Goal: Task Accomplishment & Management: Manage account settings

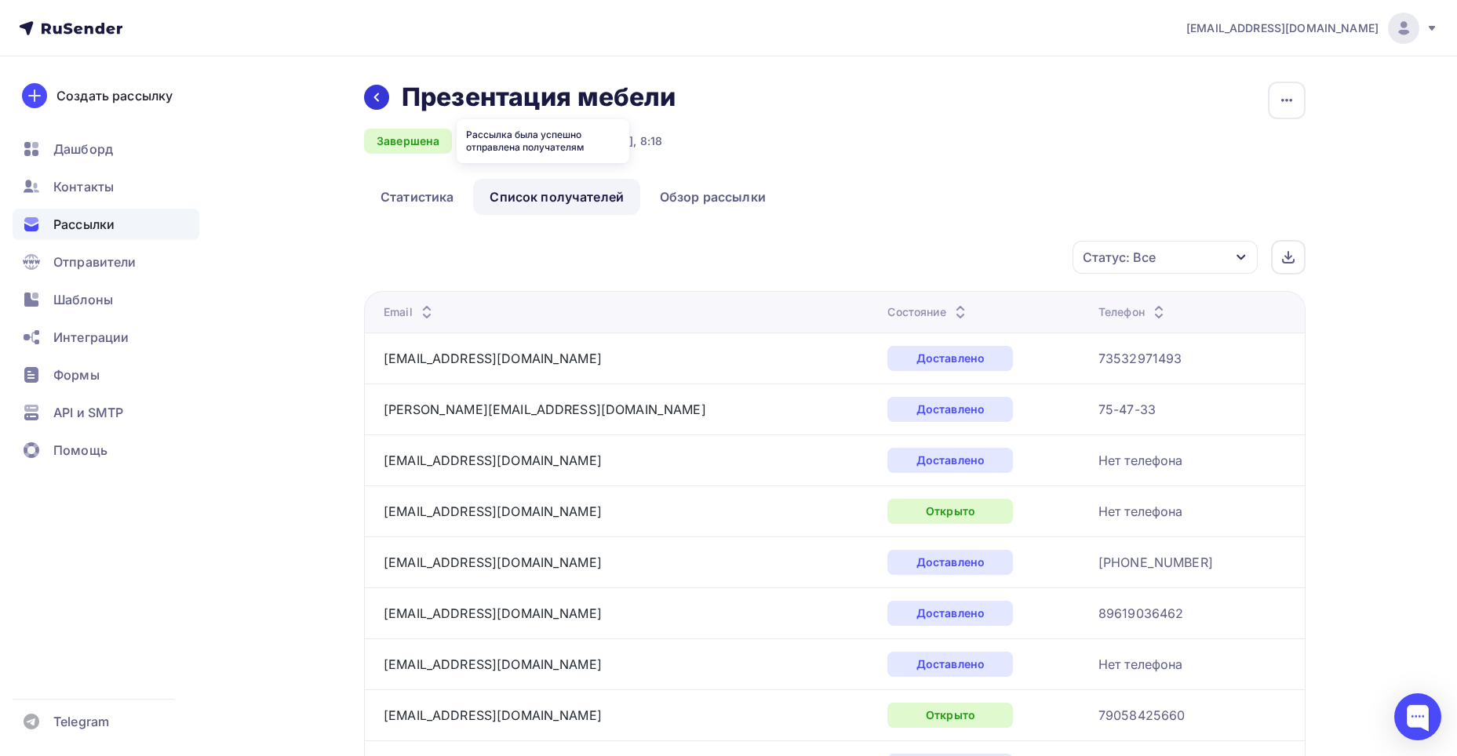
click at [382, 101] on icon at bounding box center [376, 97] width 13 height 13
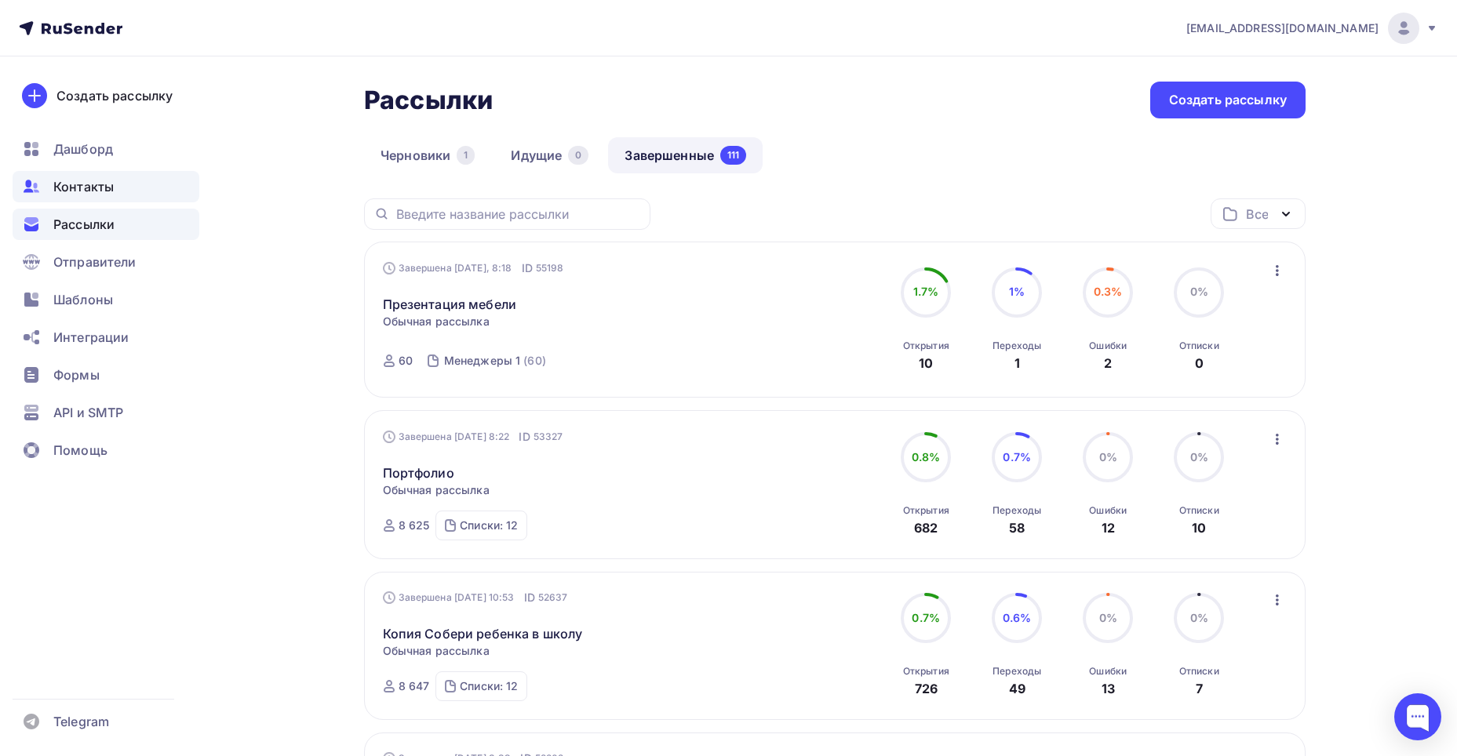
click at [84, 189] on span "Контакты" at bounding box center [83, 186] width 60 height 19
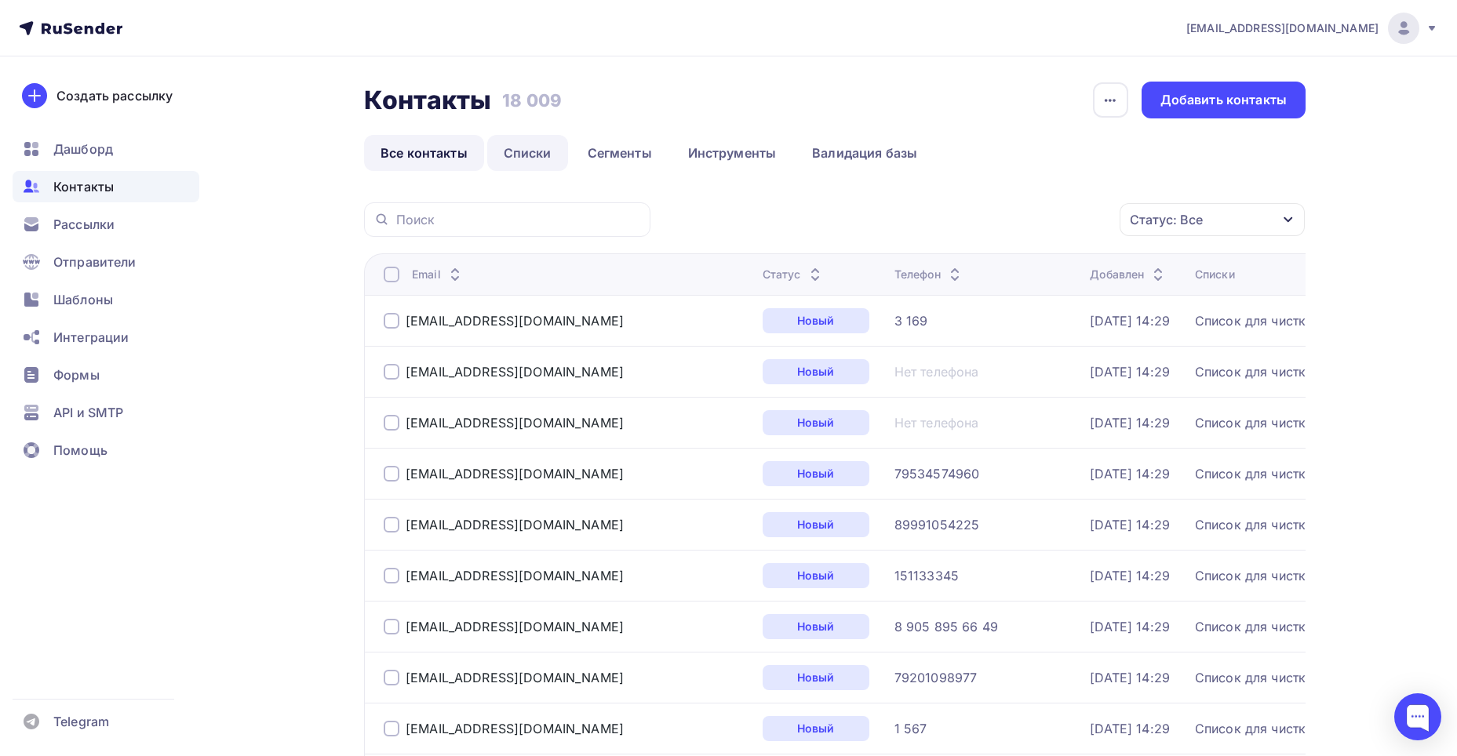
click at [516, 149] on link "Списки" at bounding box center [527, 153] width 81 height 36
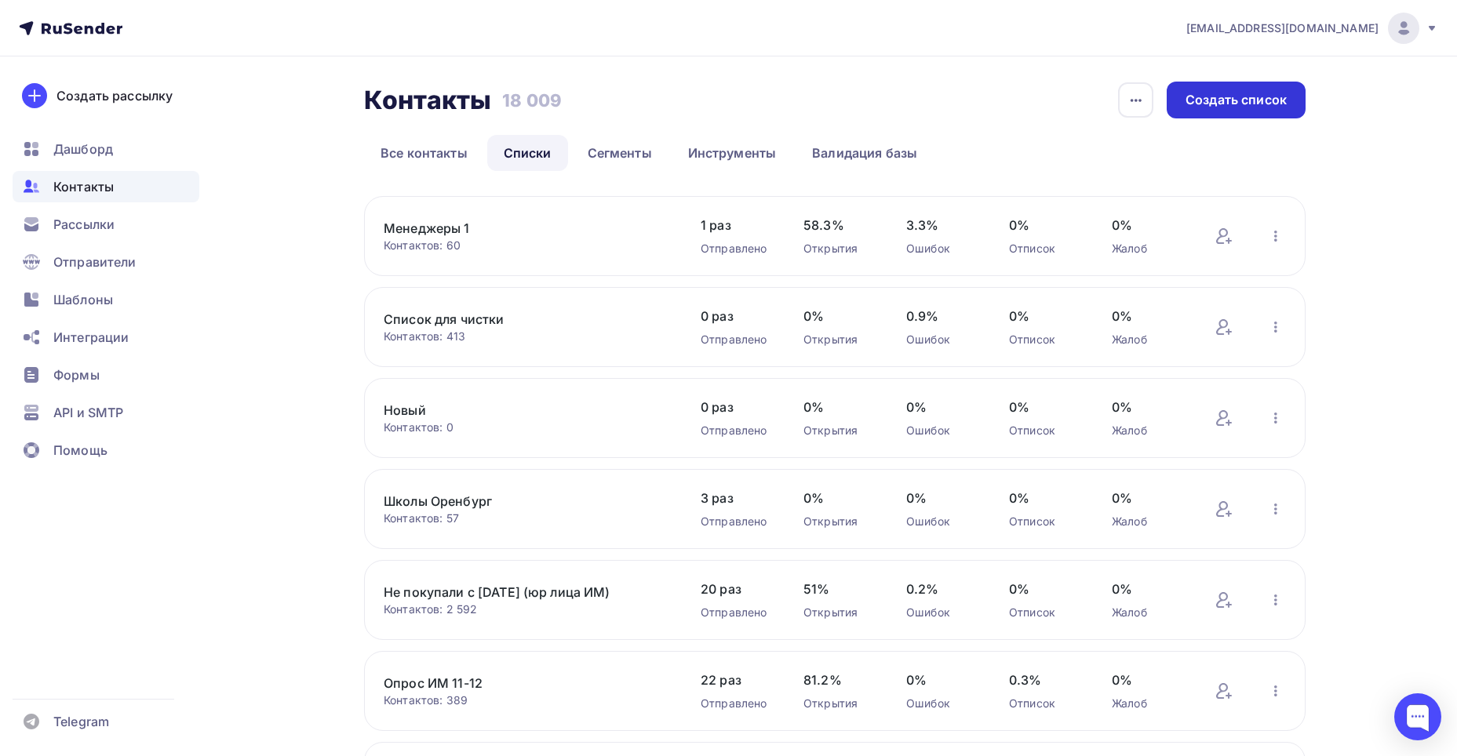
click at [1207, 100] on div "Создать список" at bounding box center [1236, 100] width 101 height 18
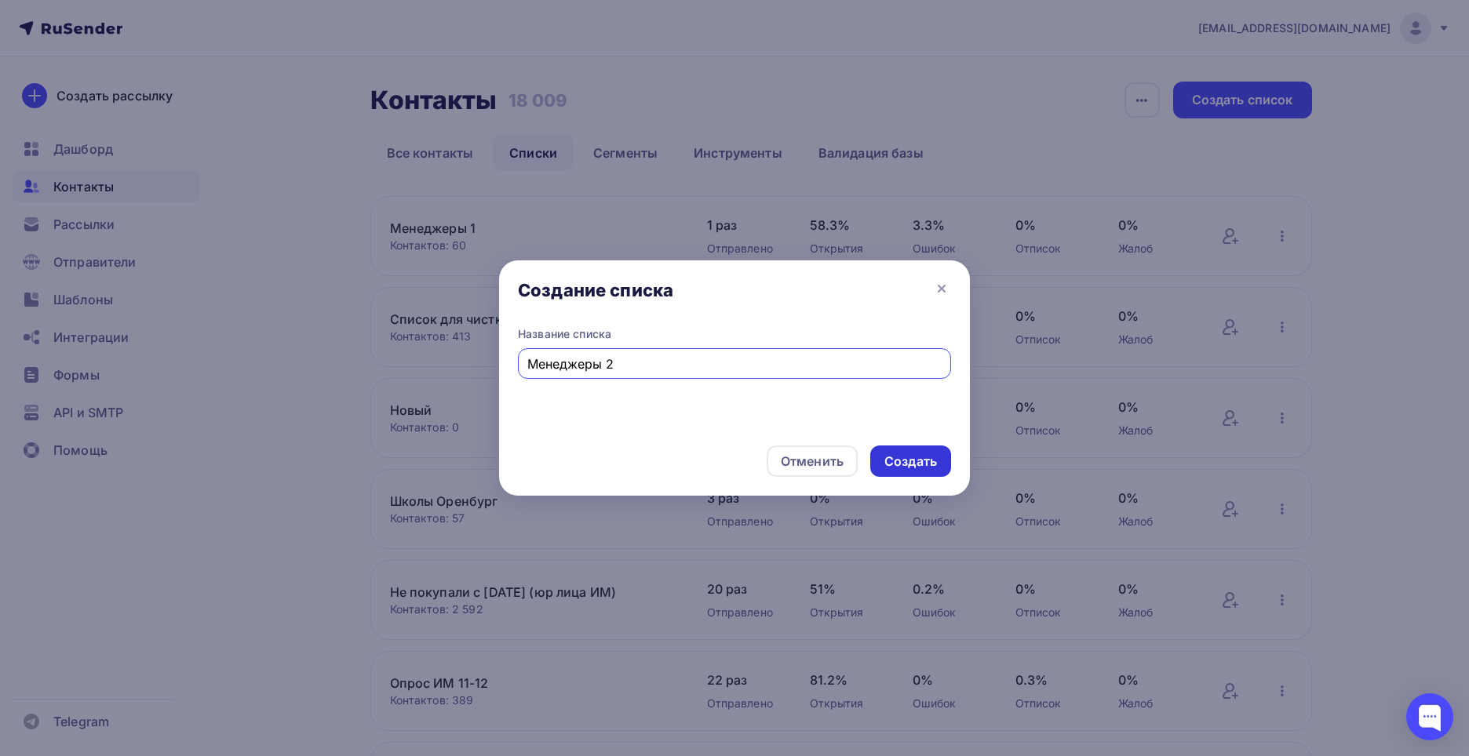
type input "Менеджеры 2"
click at [924, 461] on div "Создать" at bounding box center [910, 462] width 53 height 18
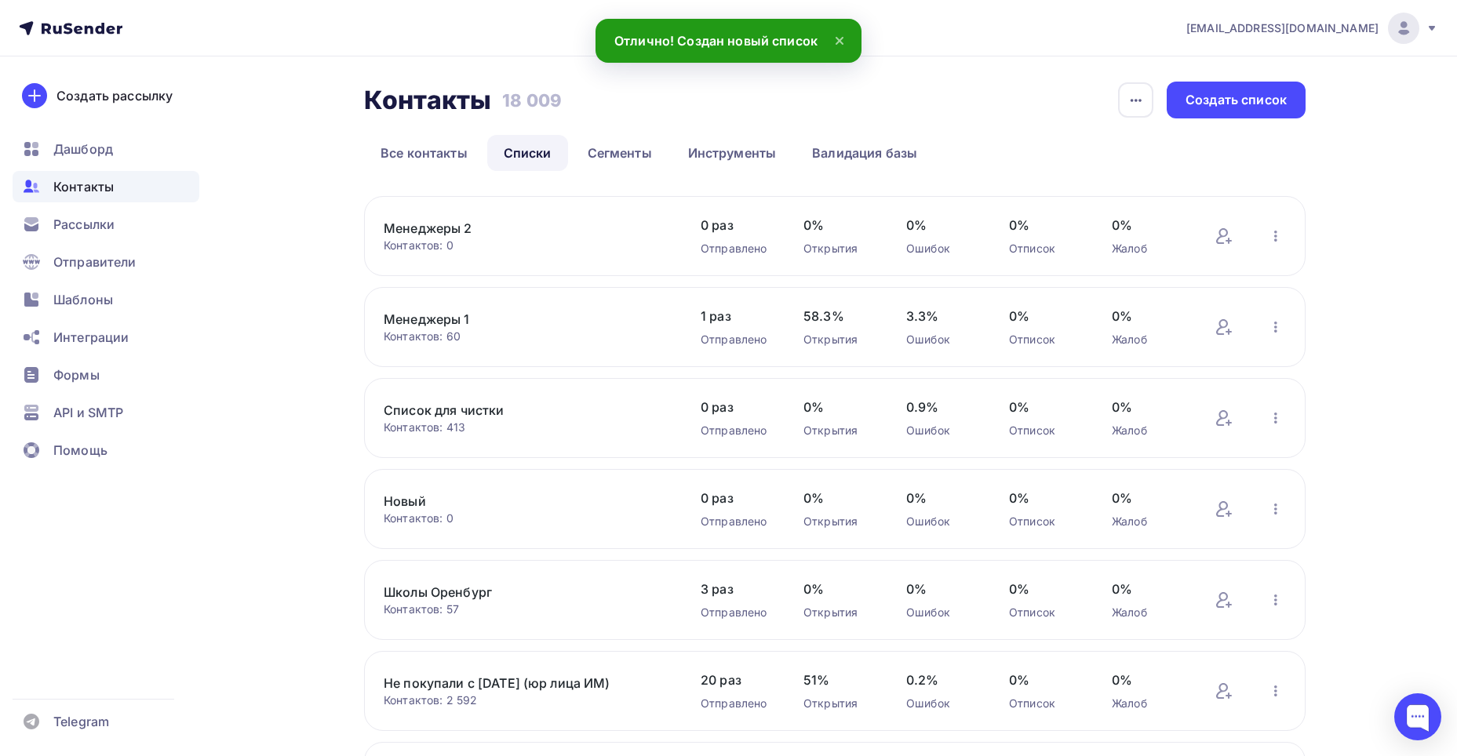
click at [468, 228] on link "Менеджеры 2" at bounding box center [517, 228] width 267 height 19
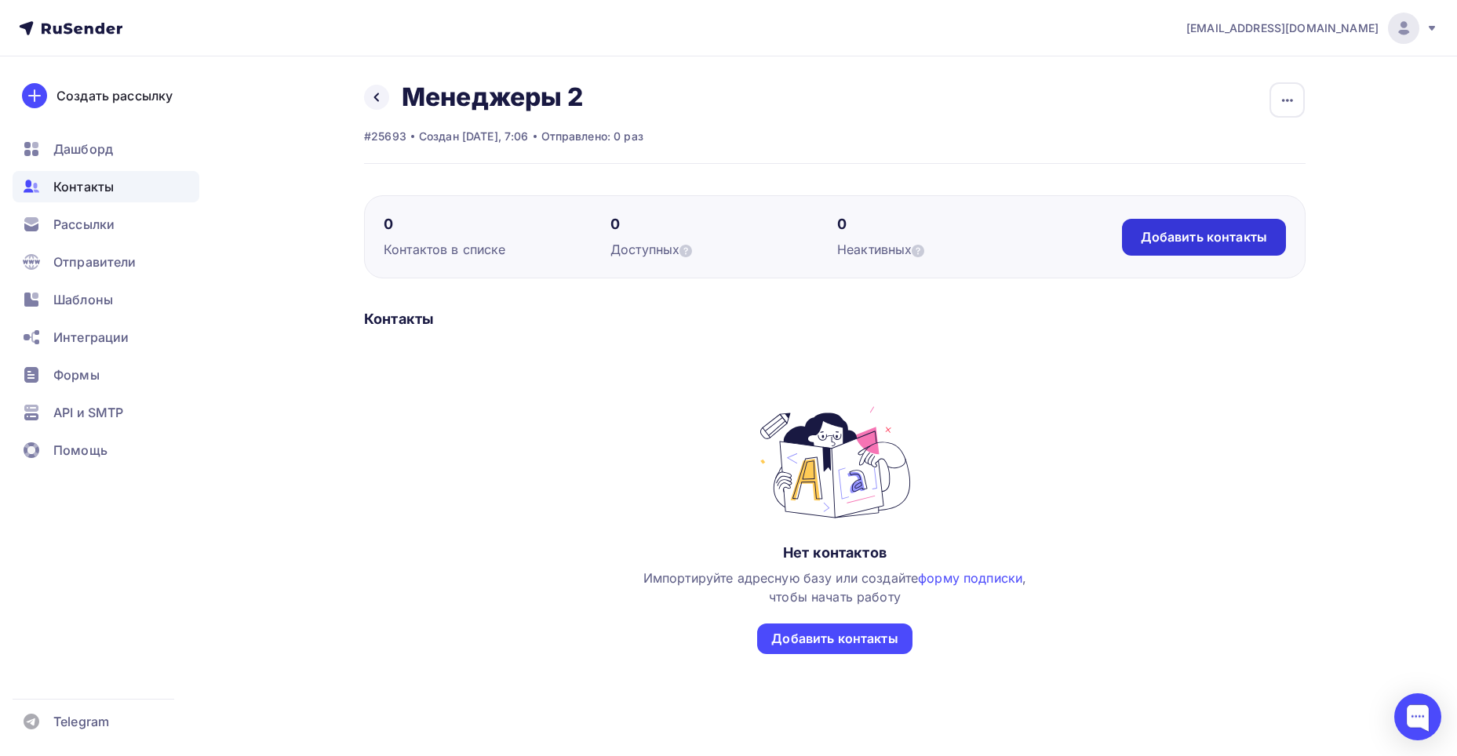
click at [1158, 242] on div "Добавить контакты" at bounding box center [1204, 237] width 126 height 18
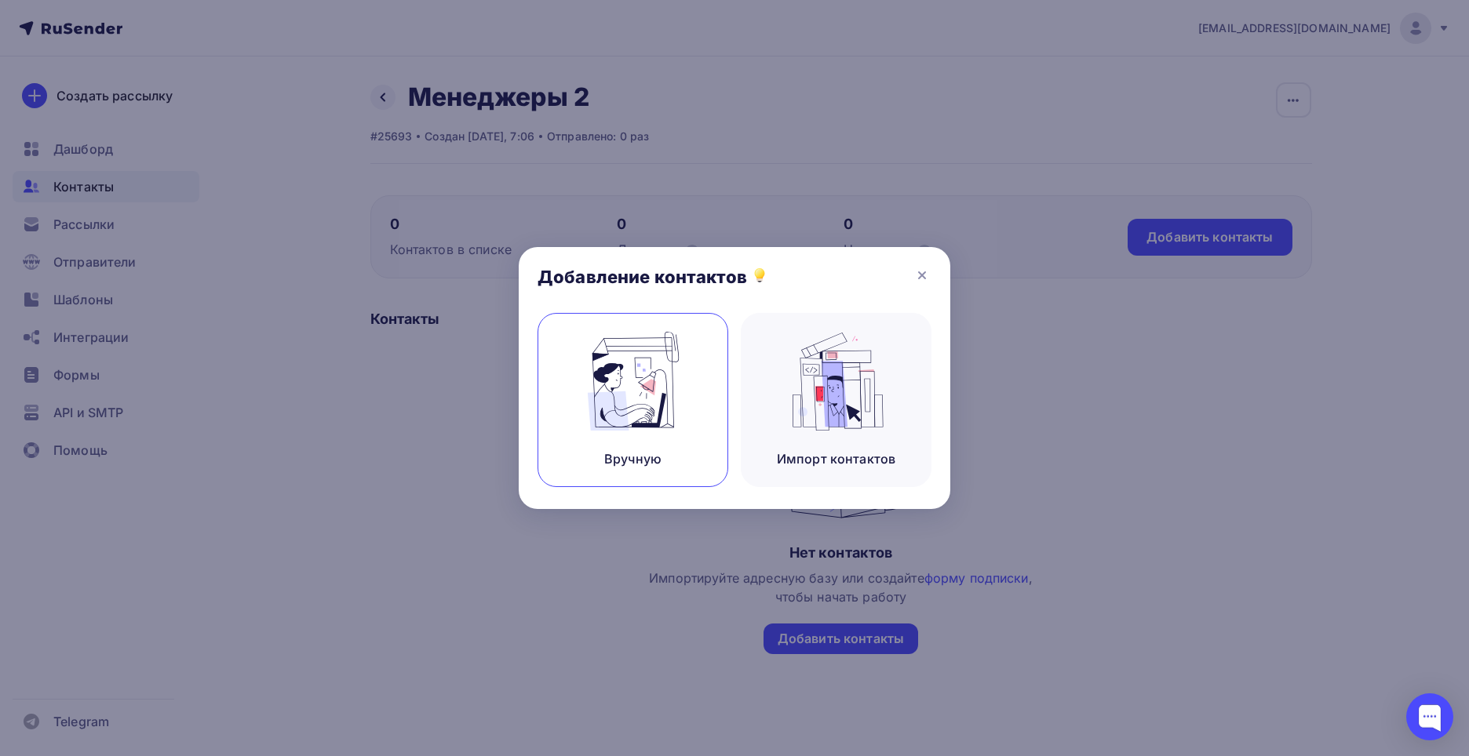
click at [631, 348] on img at bounding box center [633, 381] width 105 height 99
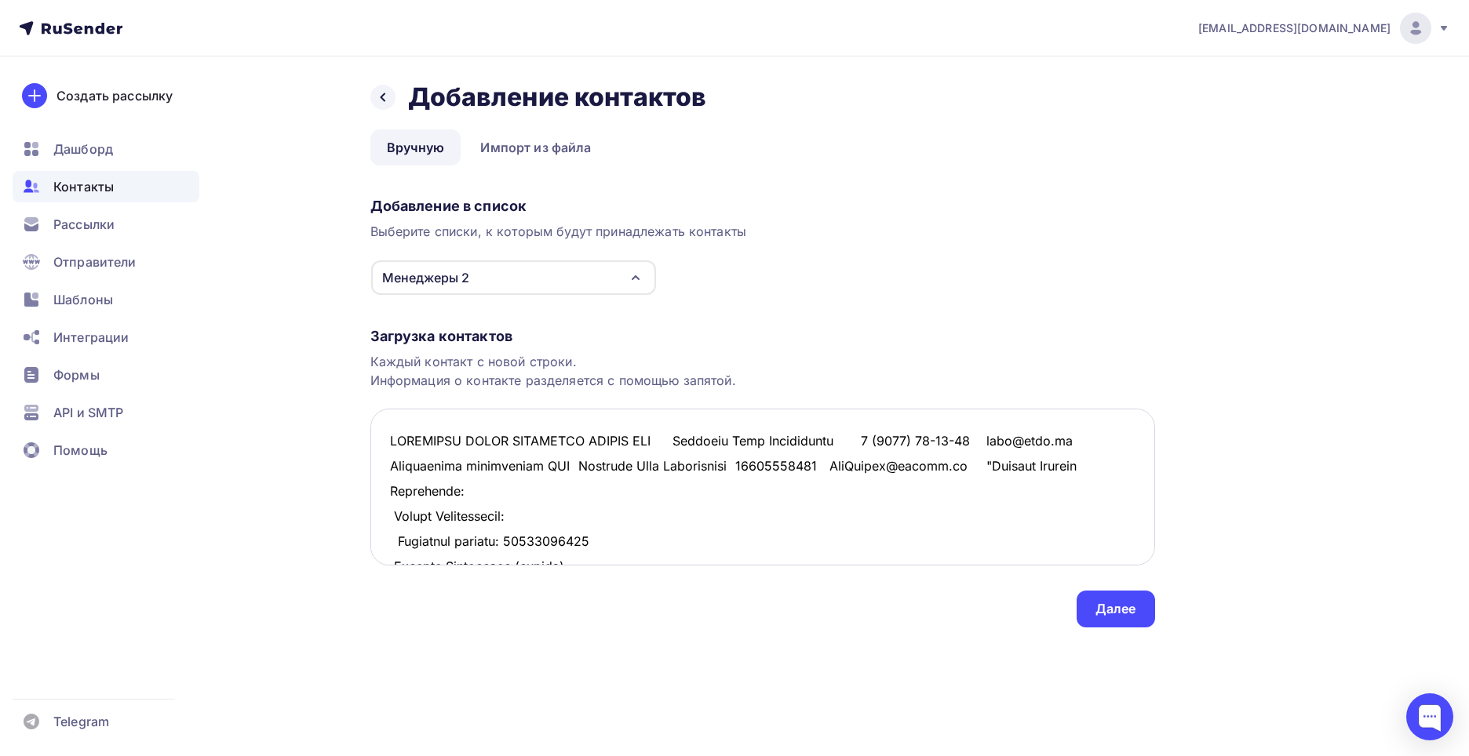
scroll to position [6463, 0]
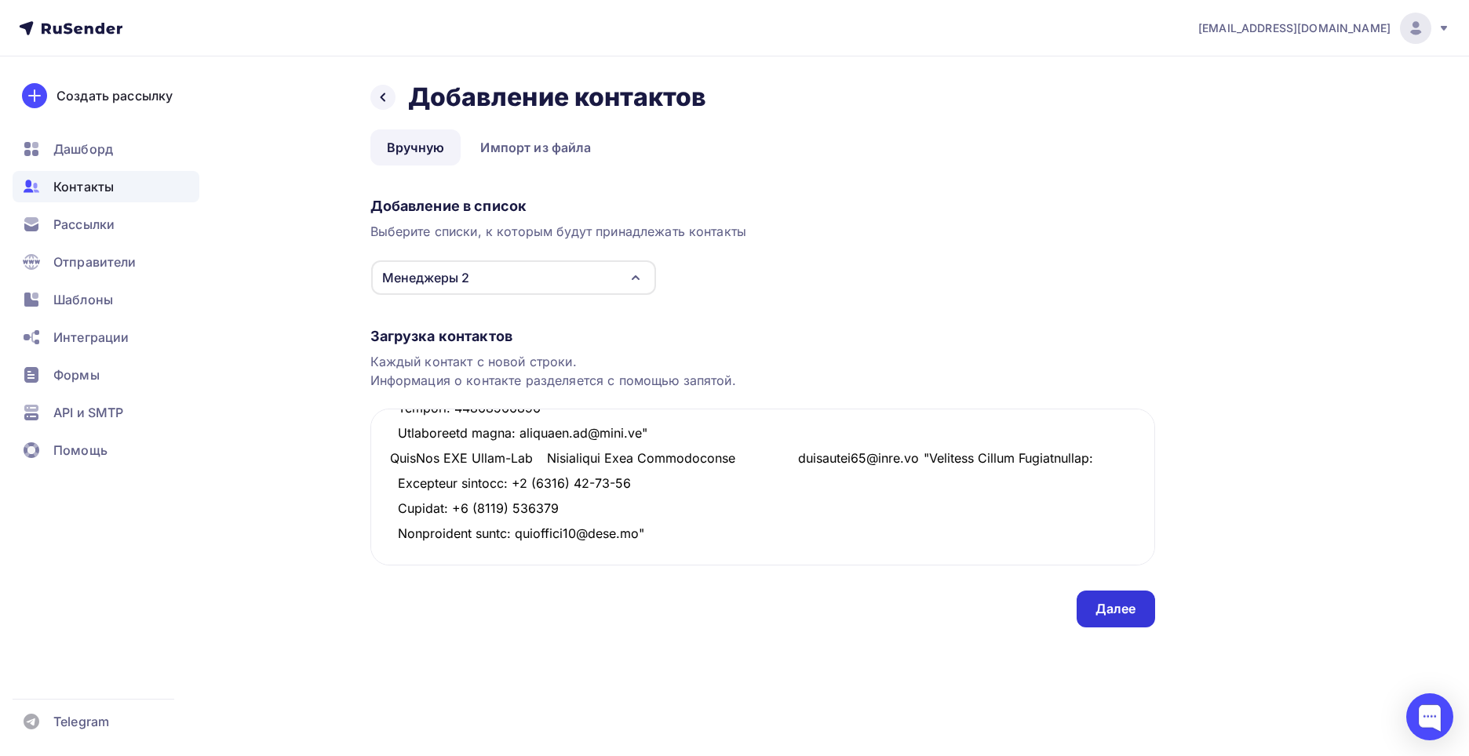
type textarea "УРАЛЬСКИЙ ЗАВОД ПРОКАТНЫХ ВАЛКОВ ООО Терехина Инна Геннадиевна 7 (3532) 45-00-8…"
click at [1095, 607] on div "Далее" at bounding box center [1116, 609] width 78 height 37
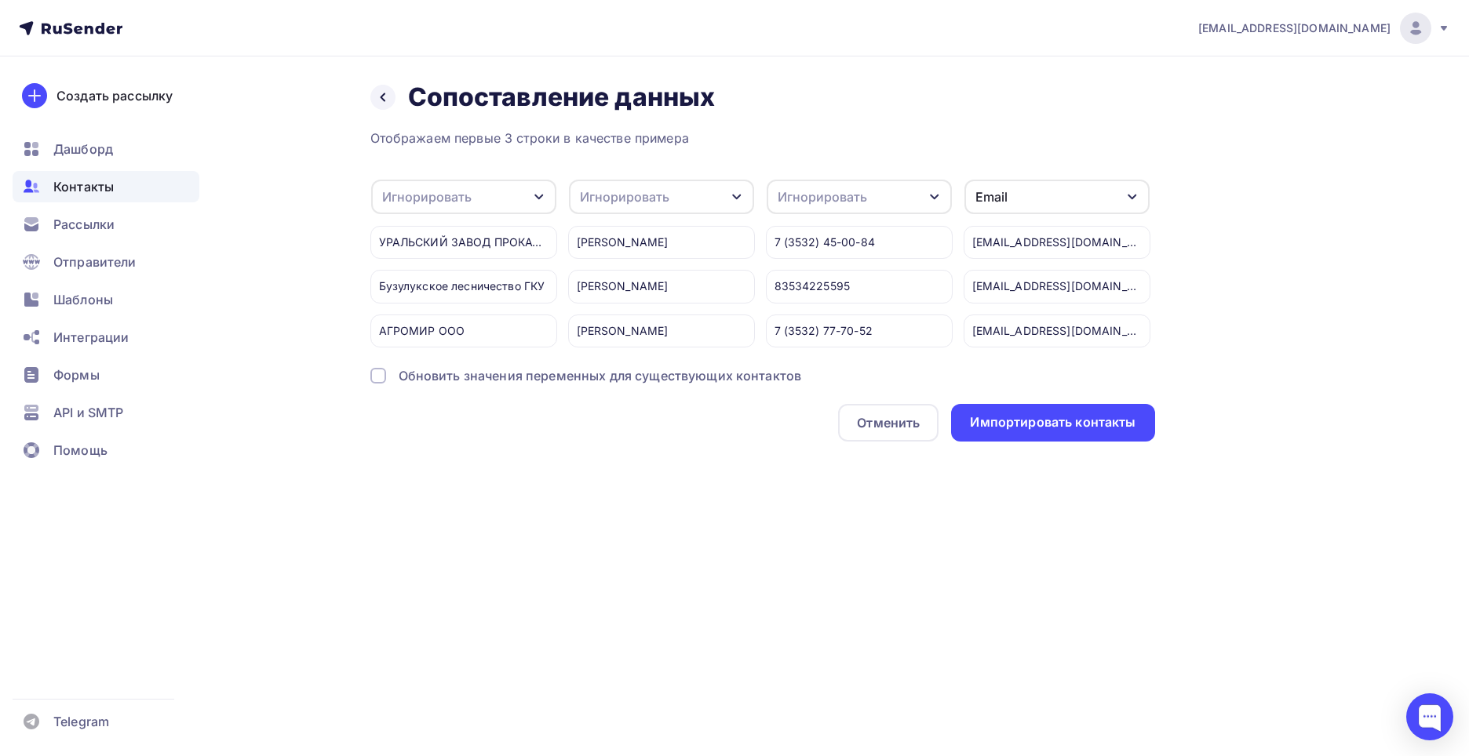
click at [468, 200] on div "Игнорировать" at bounding box center [426, 197] width 89 height 19
click at [471, 377] on div "Создать поле" at bounding box center [439, 357] width 110 height 39
type input "Компания"
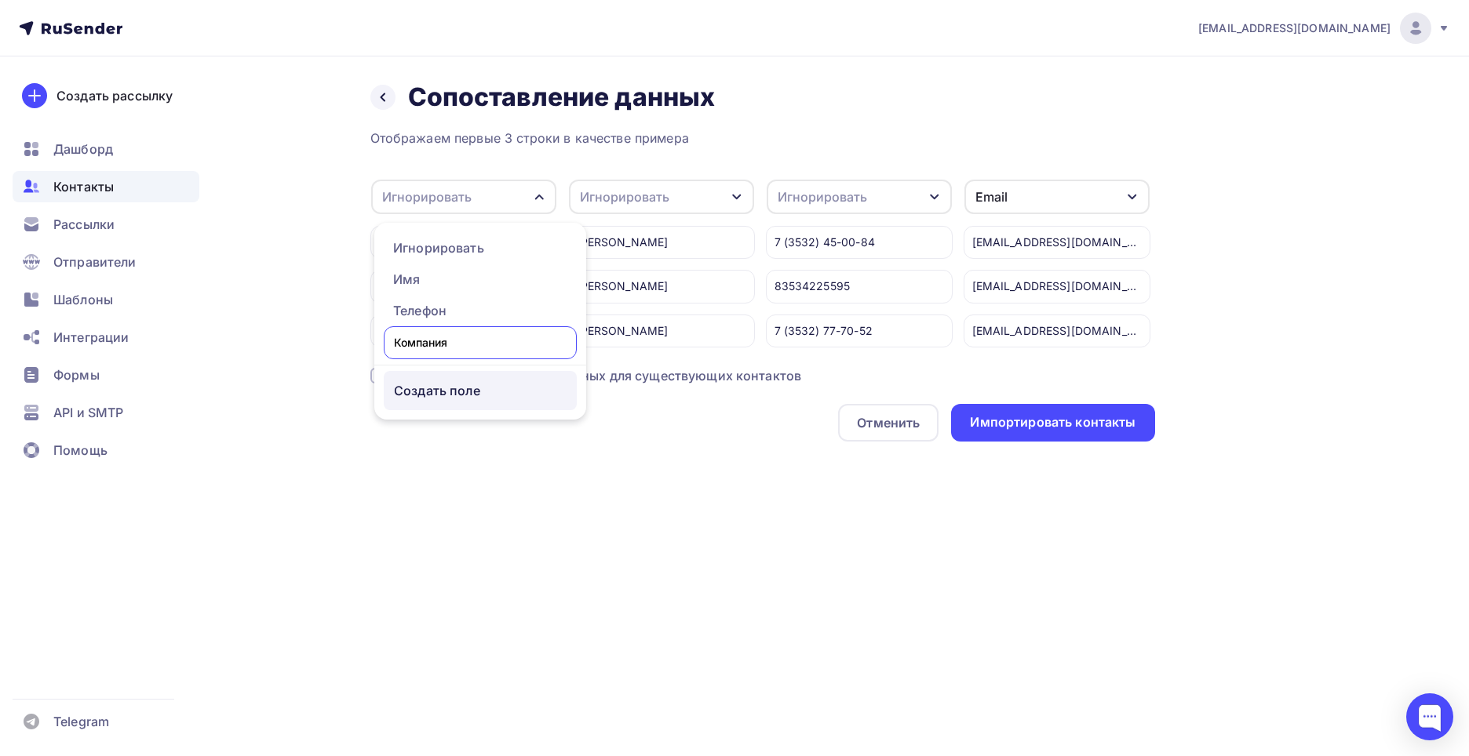
click at [453, 400] on div "Отображаем первые 3 строки в качестве примера Игнорировать Игнорировать Имя Тел…" at bounding box center [762, 285] width 785 height 313
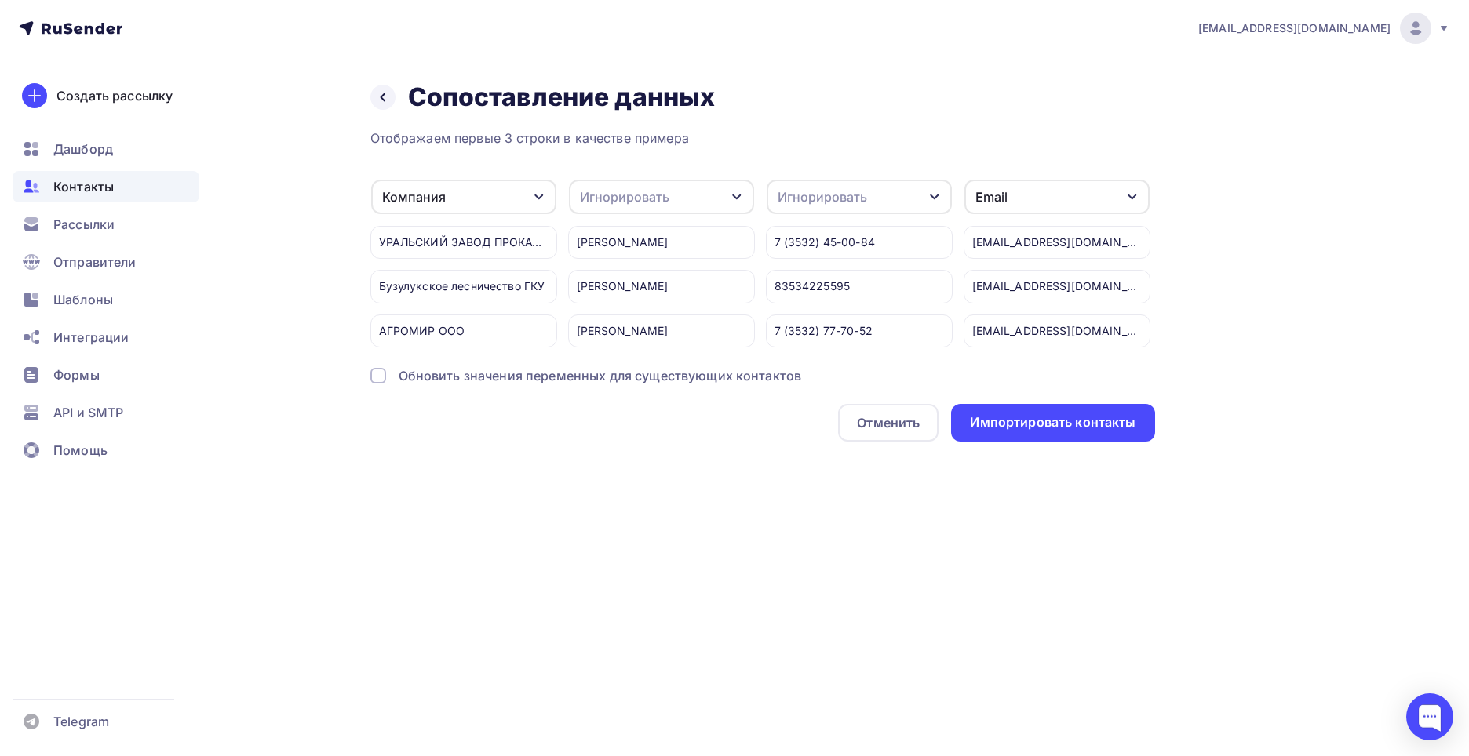
click at [612, 189] on div "Игнорировать" at bounding box center [624, 197] width 89 height 19
click at [633, 368] on div "Создать поле" at bounding box center [633, 357] width 110 height 39
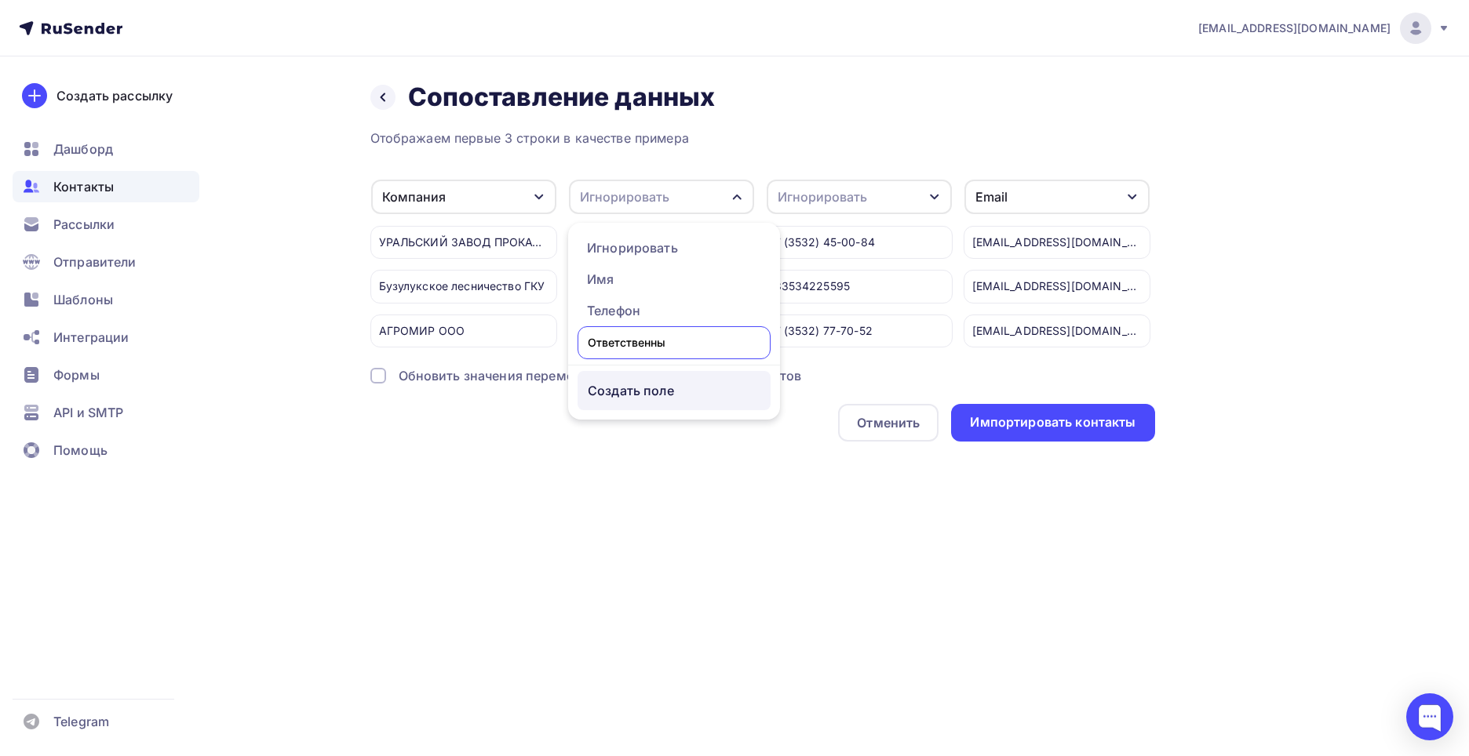
type input "Ответственный"
click at [633, 403] on div "Отображаем первые 3 строки в качестве примера Компания Игнорировать Имя Телефон…" at bounding box center [762, 285] width 785 height 313
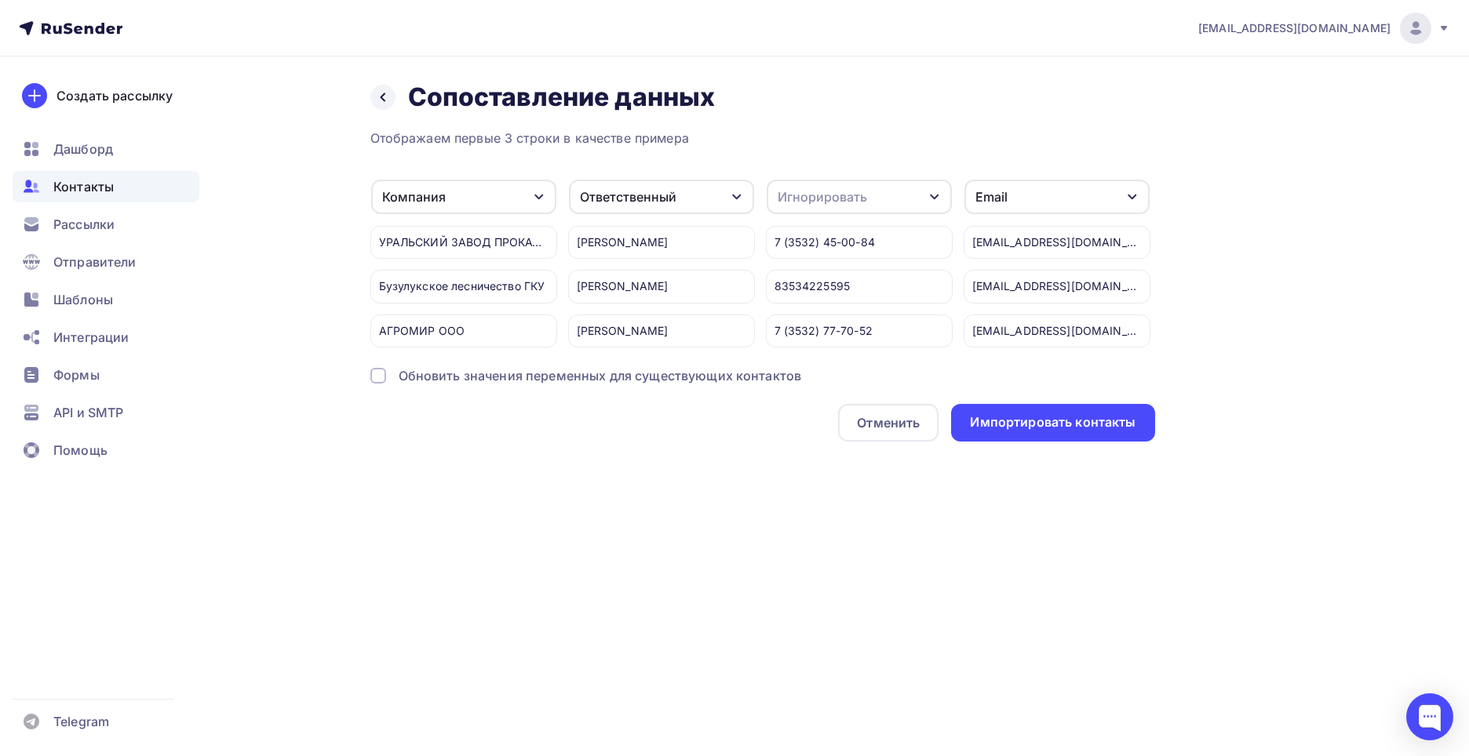
click at [832, 195] on div "Игнорировать" at bounding box center [822, 197] width 89 height 19
click at [822, 306] on div "Телефон" at bounding box center [830, 310] width 91 height 19
click at [980, 203] on div "Email" at bounding box center [991, 197] width 32 height 19
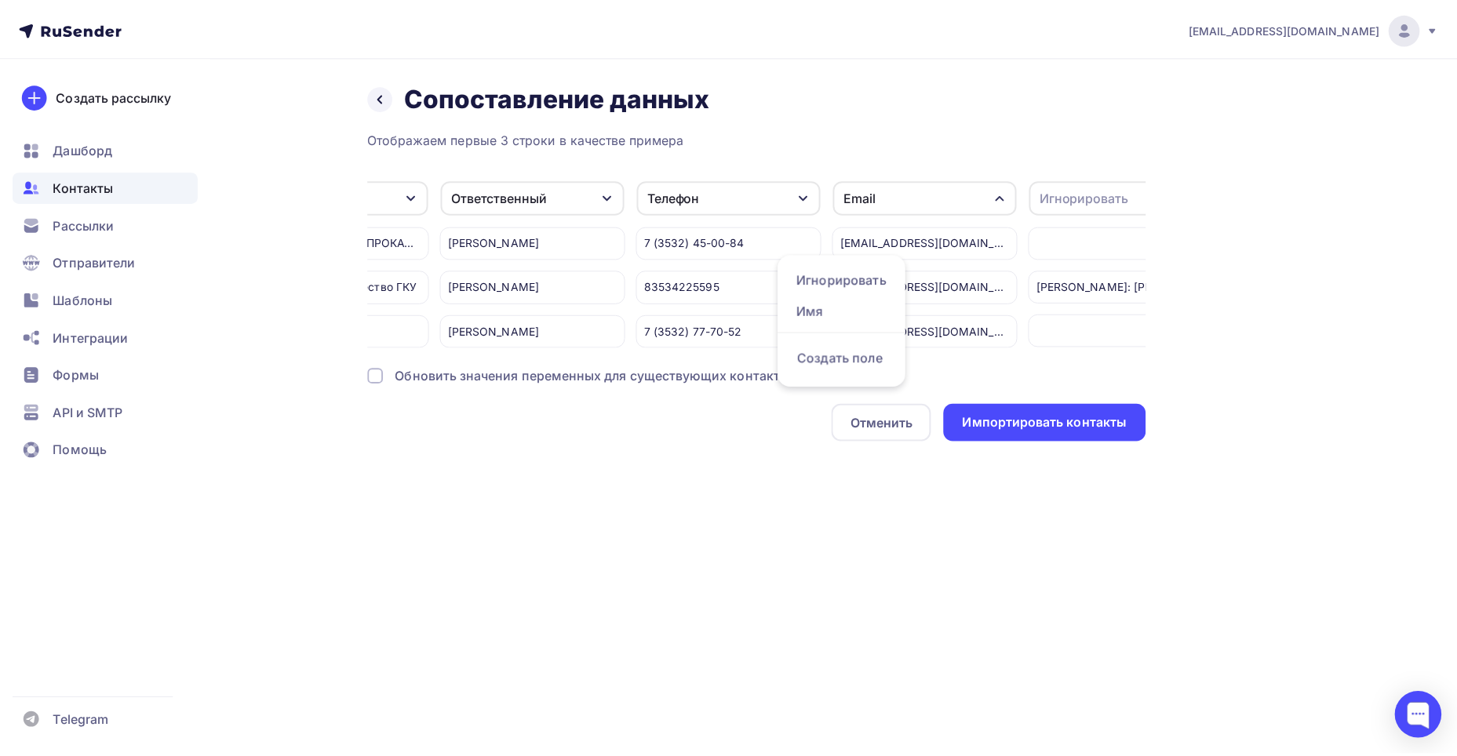
scroll to position [0, 193]
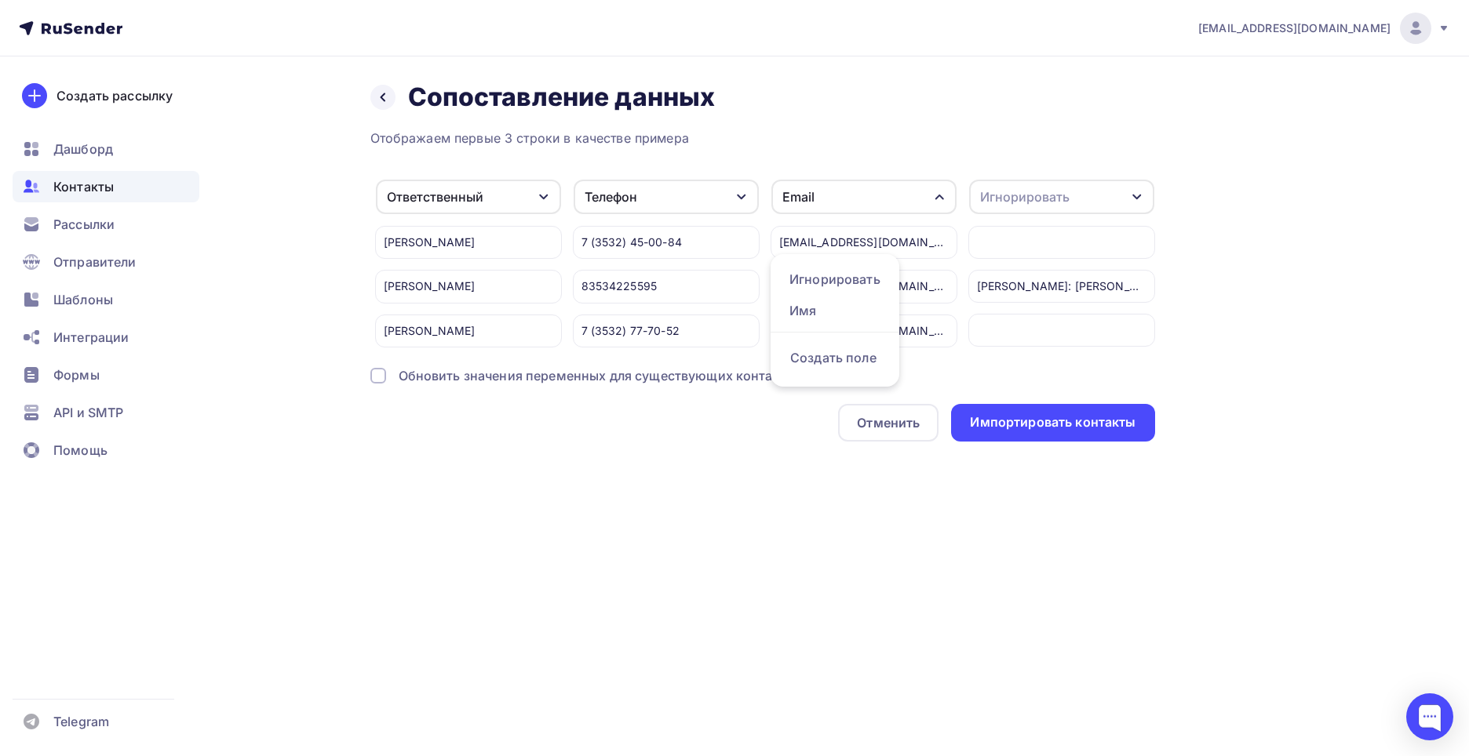
click at [1072, 199] on div "Игнорировать" at bounding box center [1061, 197] width 185 height 35
click at [1053, 365] on div "Создать поле" at bounding box center [1033, 357] width 110 height 39
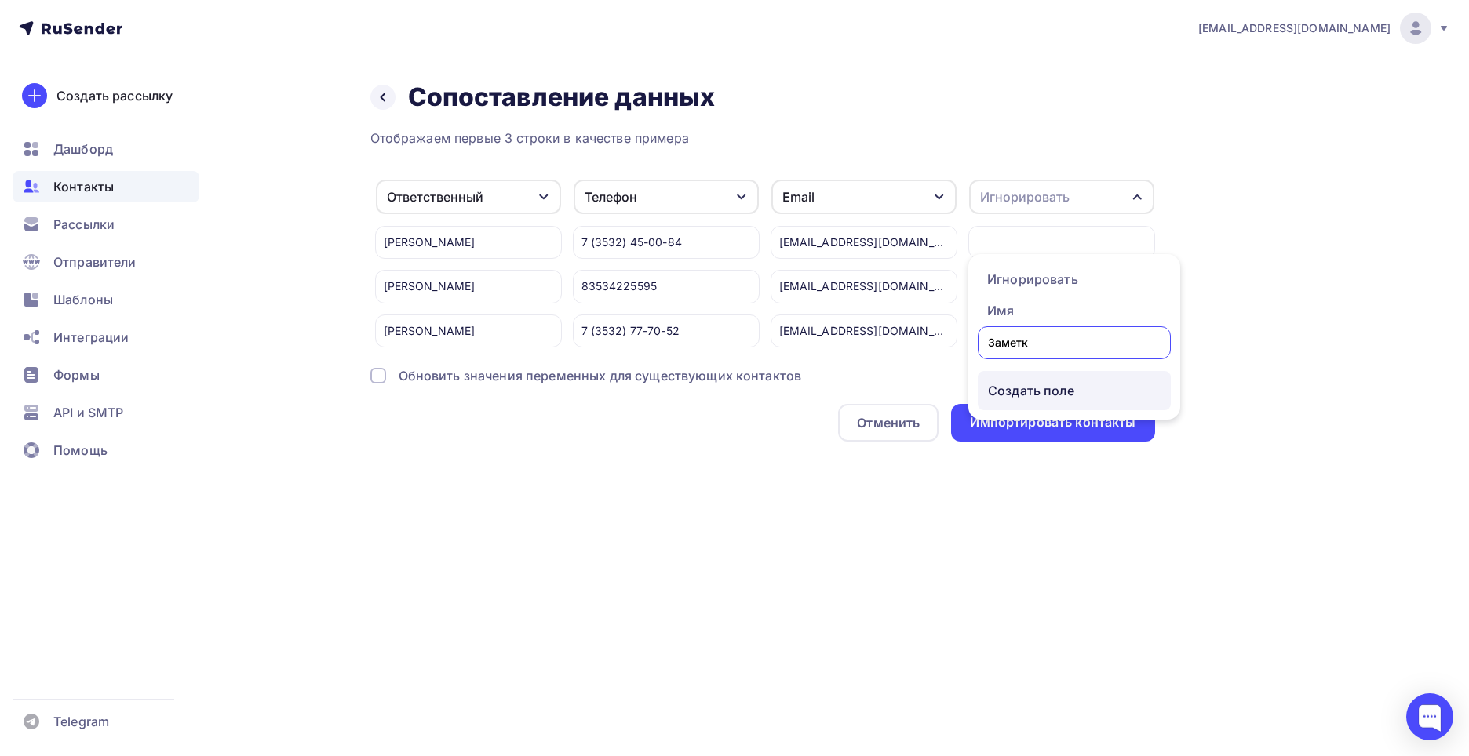
type input "Заметки"
click at [1033, 403] on div "Отображаем первые 3 строки в качестве примера Компания Игнорировать Имя Создать…" at bounding box center [762, 285] width 785 height 313
click at [1238, 355] on div "Назад Сопоставление данных Сопоставление данных Отображаем первые 3 строки в ка…" at bounding box center [735, 280] width 1286 height 448
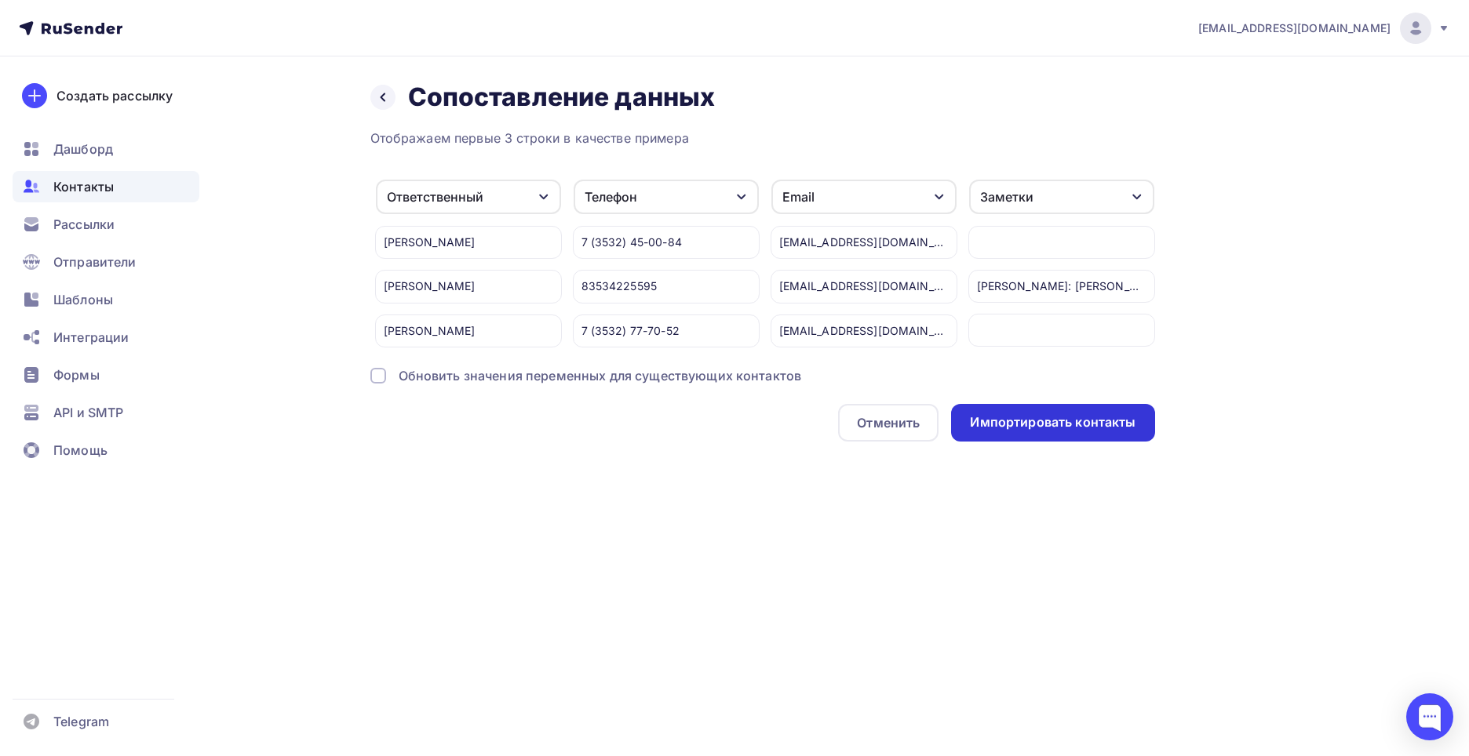
click at [1117, 432] on div "Импортировать контакты" at bounding box center [1053, 423] width 166 height 18
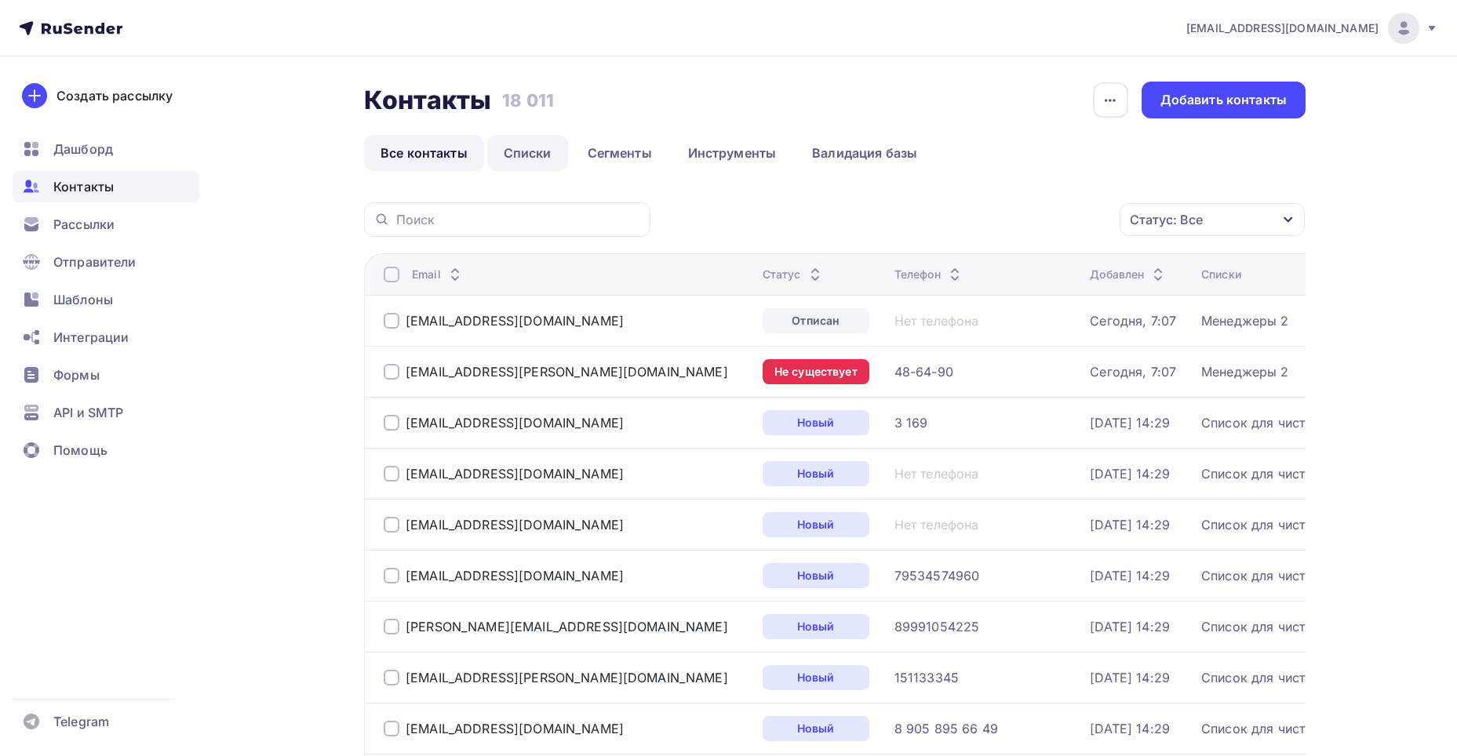
click at [526, 151] on link "Списки" at bounding box center [527, 153] width 81 height 36
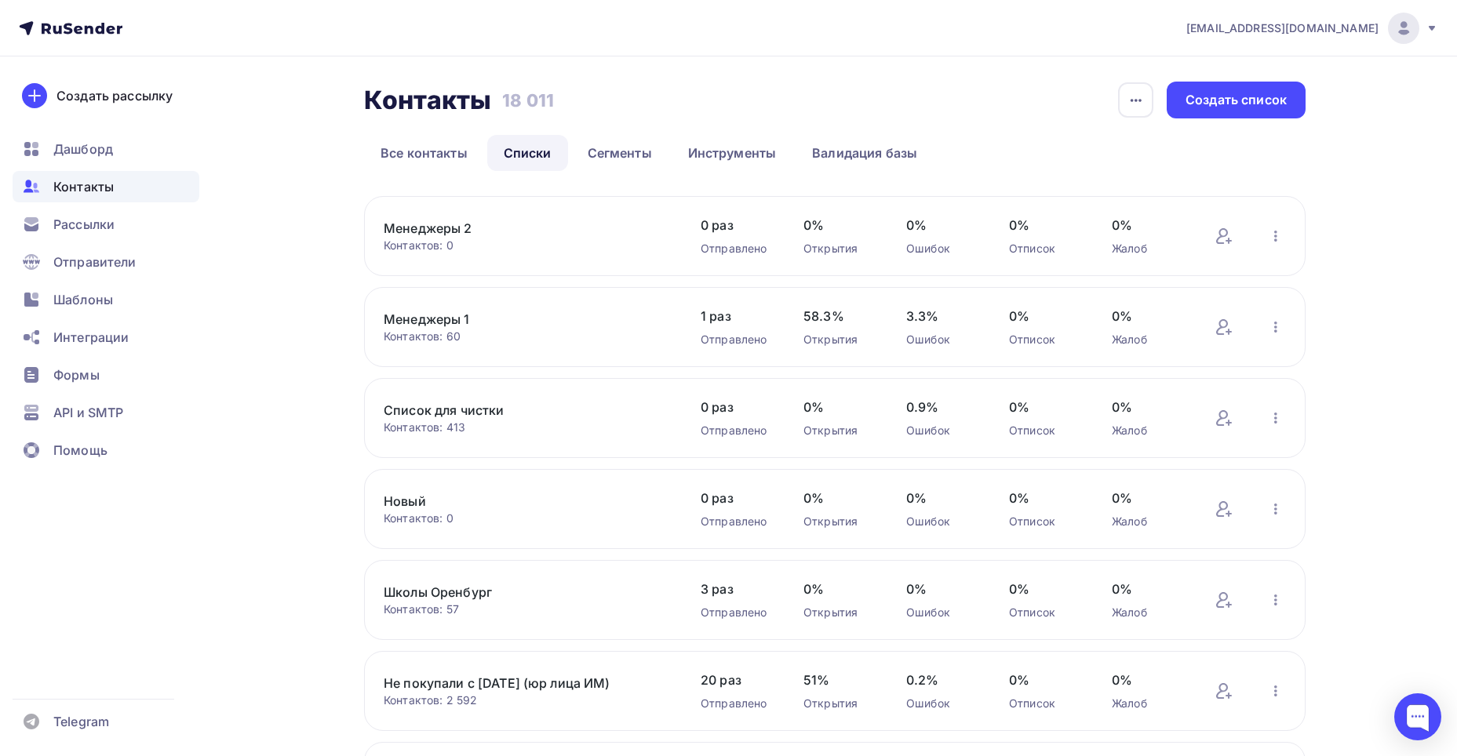
click at [452, 231] on link "Менеджеры 2" at bounding box center [517, 228] width 267 height 19
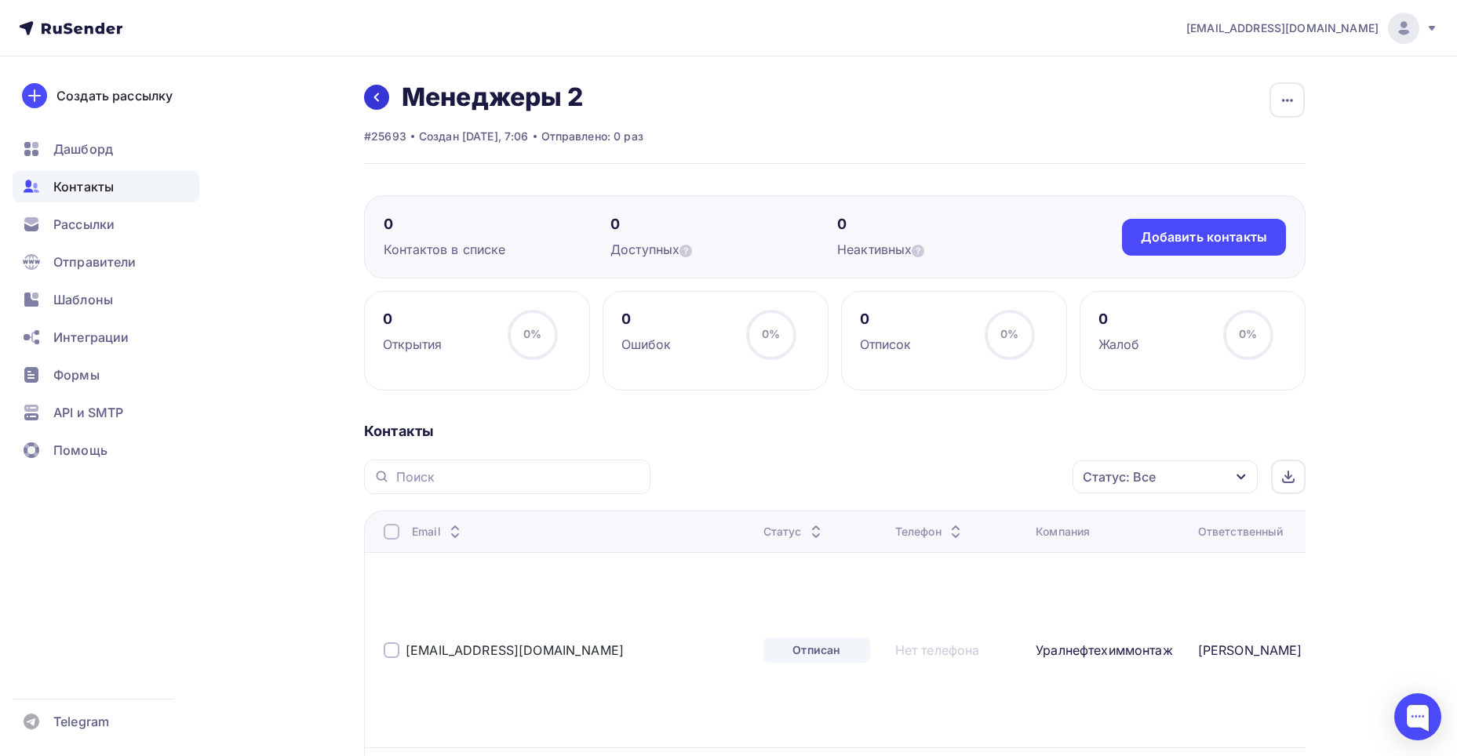
click at [382, 93] on icon at bounding box center [376, 97] width 13 height 13
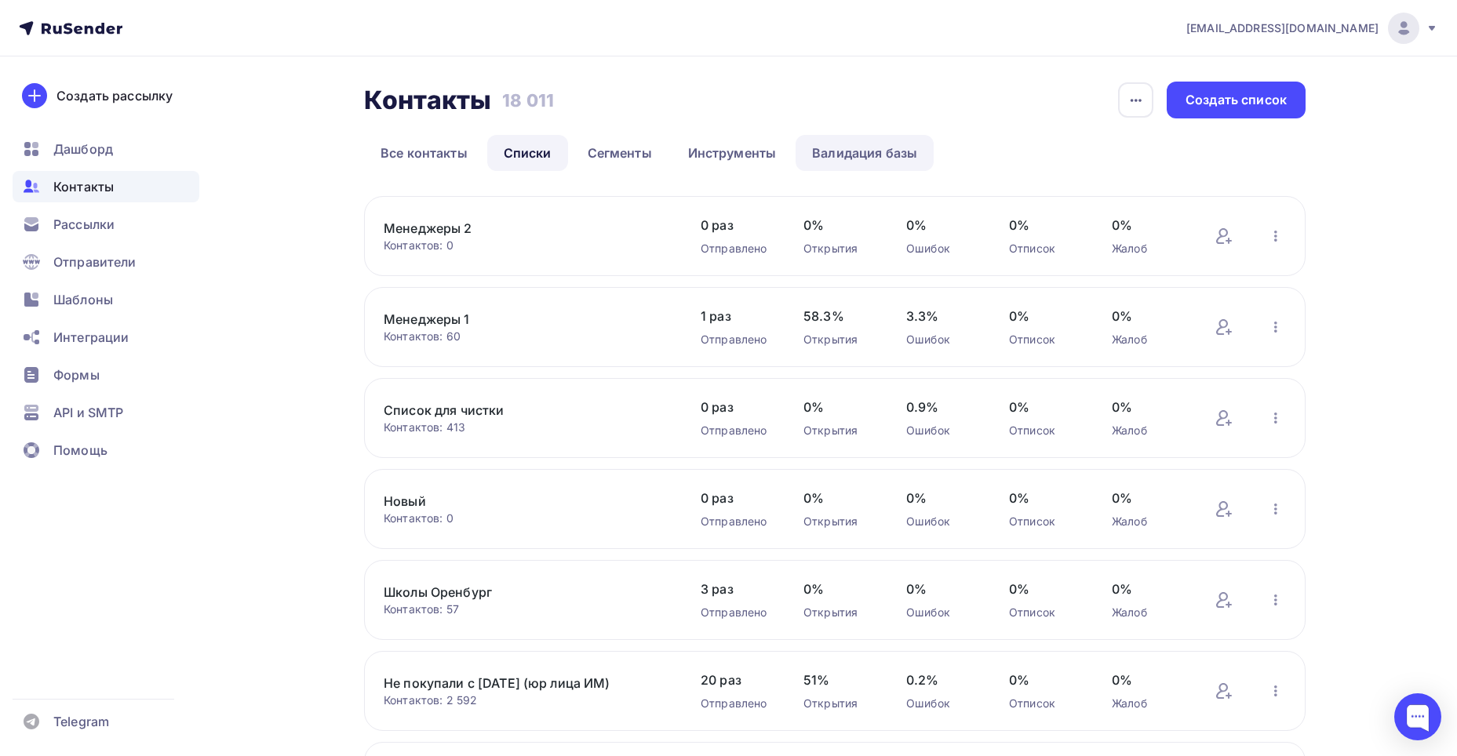
click at [829, 148] on link "Валидация базы" at bounding box center [865, 153] width 138 height 36
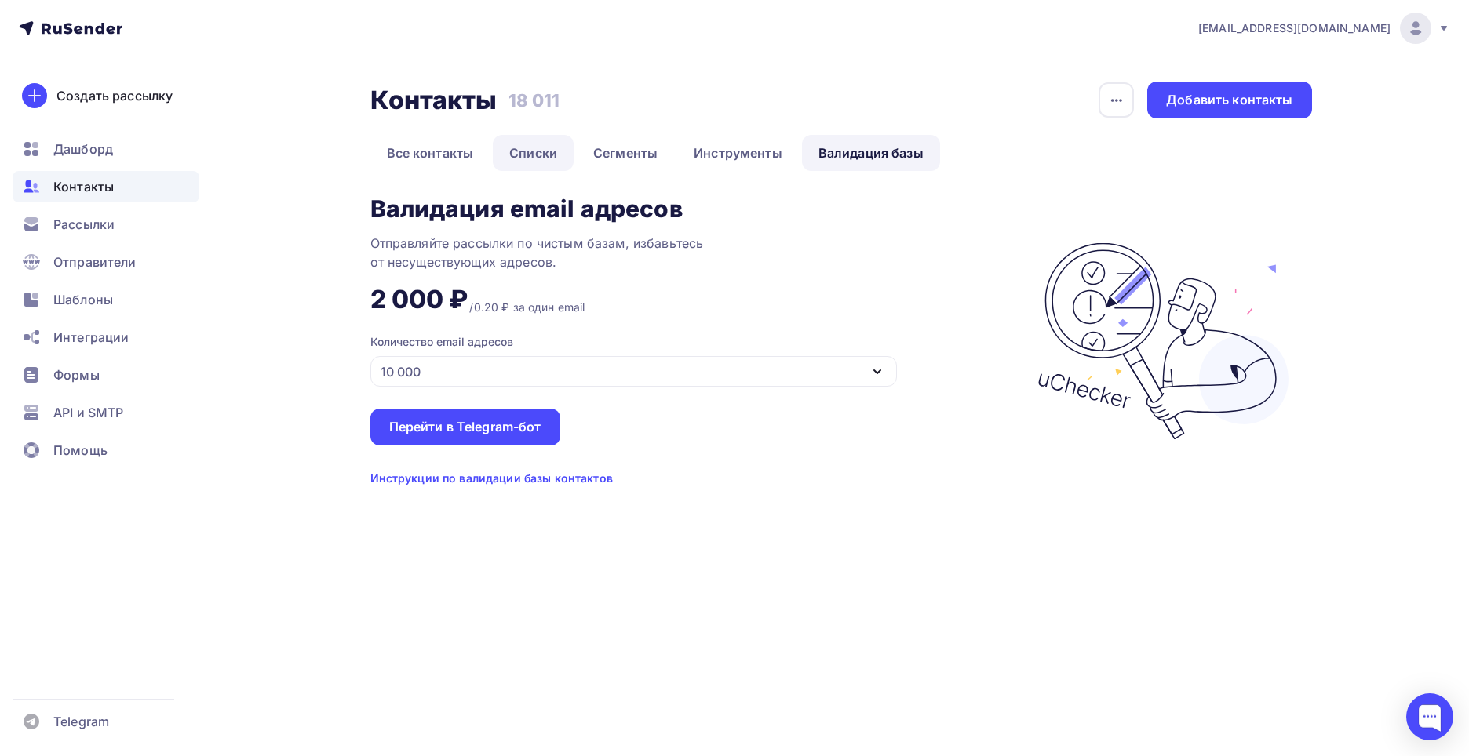
click at [558, 145] on link "Списки" at bounding box center [533, 153] width 81 height 36
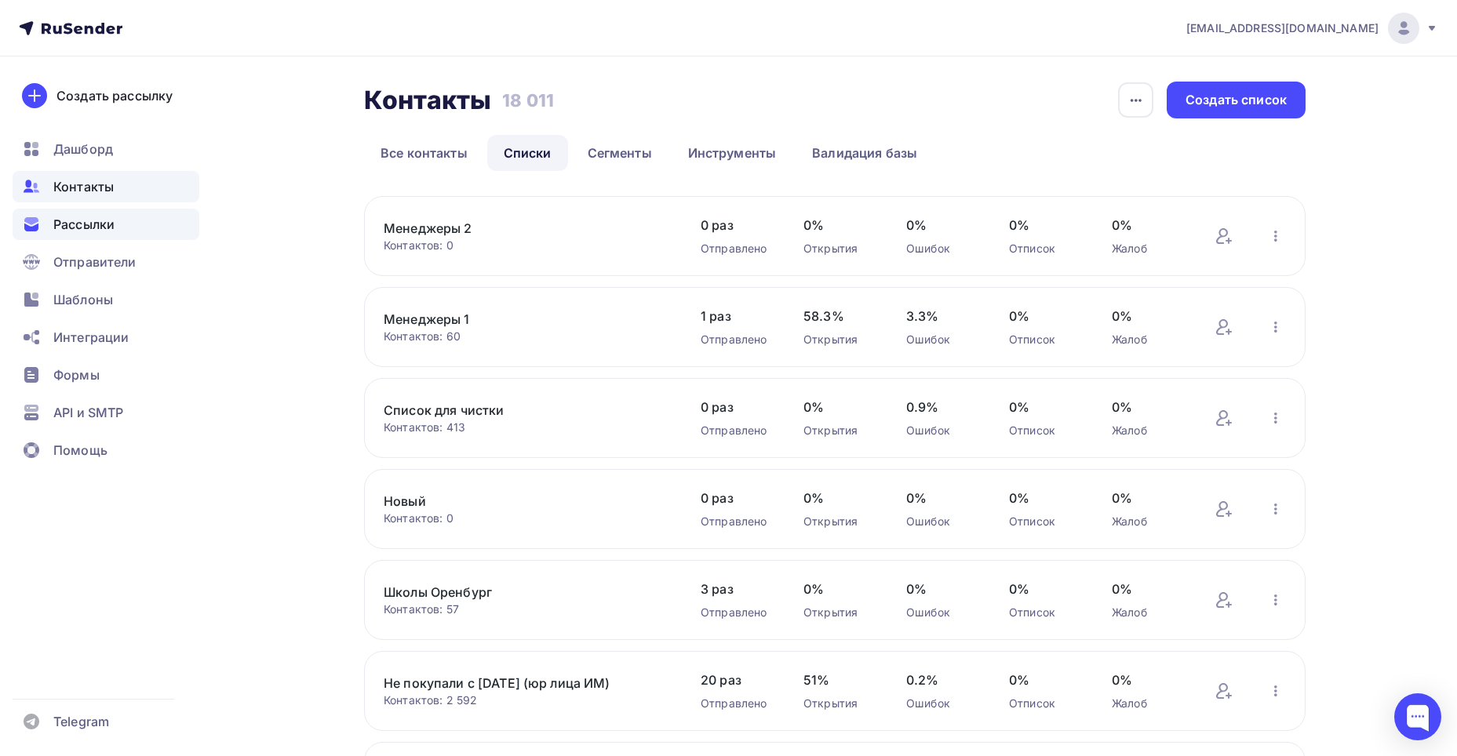
click at [142, 236] on div "Рассылки" at bounding box center [106, 224] width 187 height 31
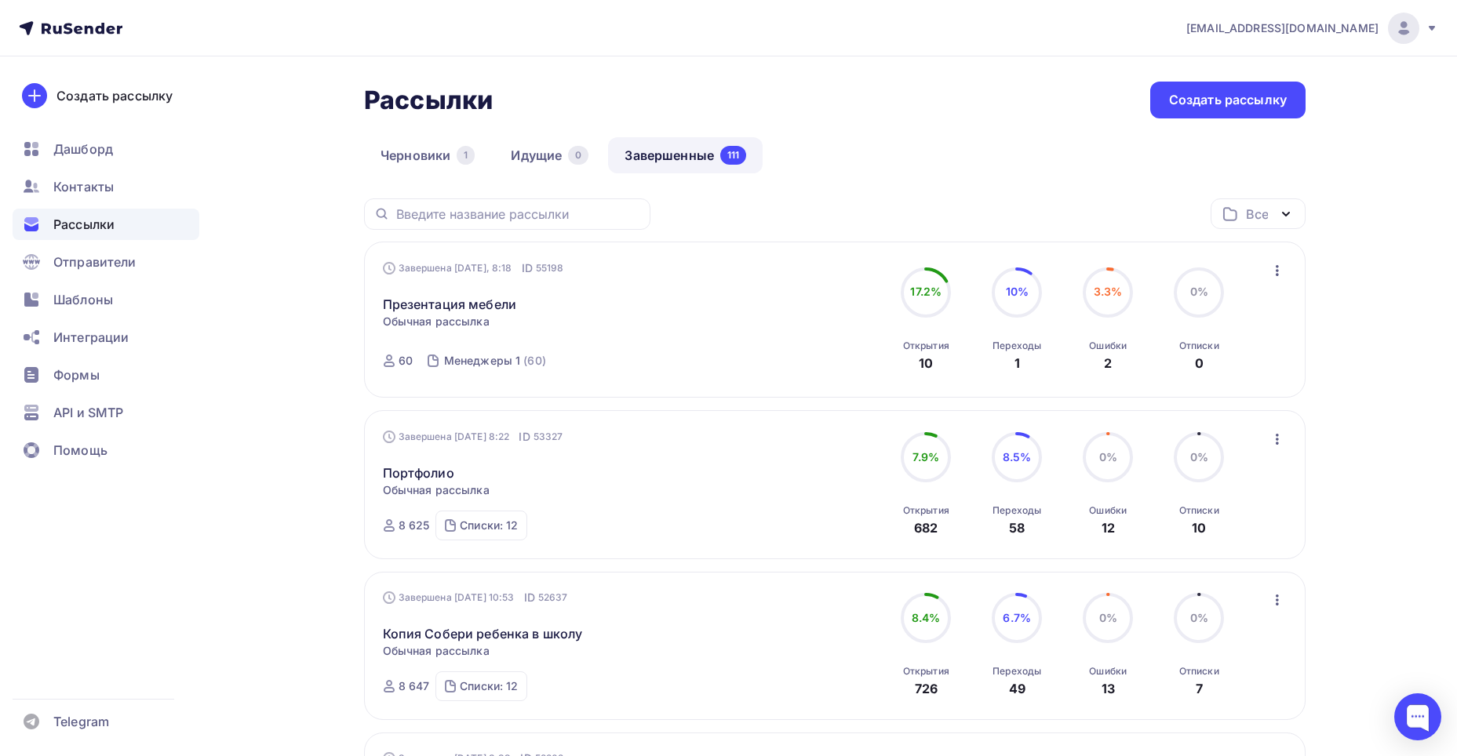
click at [1285, 264] on icon "button" at bounding box center [1277, 270] width 19 height 19
click at [1227, 369] on div "Копировать в новую" at bounding box center [1205, 374] width 161 height 19
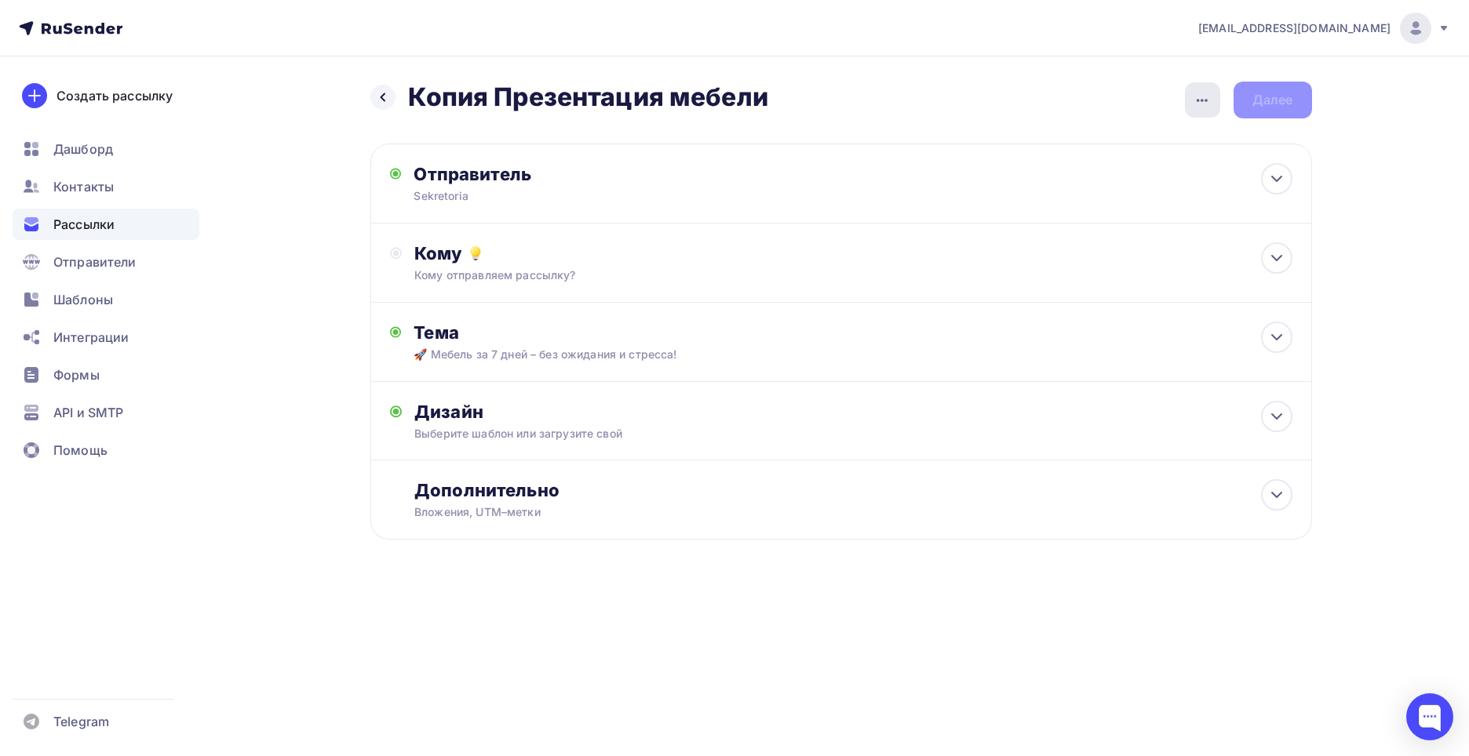
click at [1191, 100] on div "button" at bounding box center [1202, 99] width 35 height 35
click at [1047, 177] on div "Переименовать рассылку" at bounding box center [1119, 180] width 195 height 19
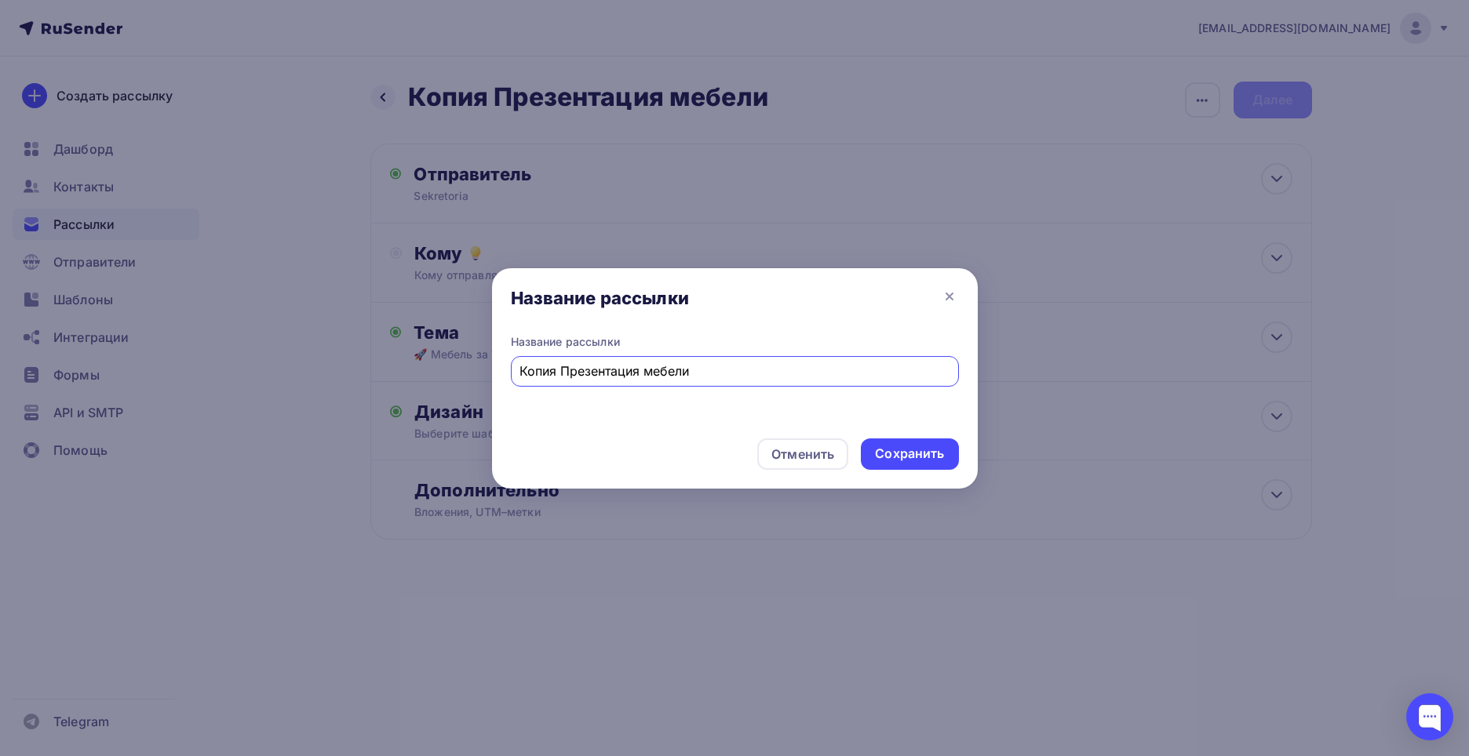
click at [674, 366] on input "Копия Презентация мебели" at bounding box center [734, 371] width 430 height 19
type input "Копия Презентация 2"
drag, startPoint x: 914, startPoint y: 450, endPoint x: 909, endPoint y: 444, distance: 8.3
click at [914, 448] on div "Сохранить" at bounding box center [909, 454] width 69 height 18
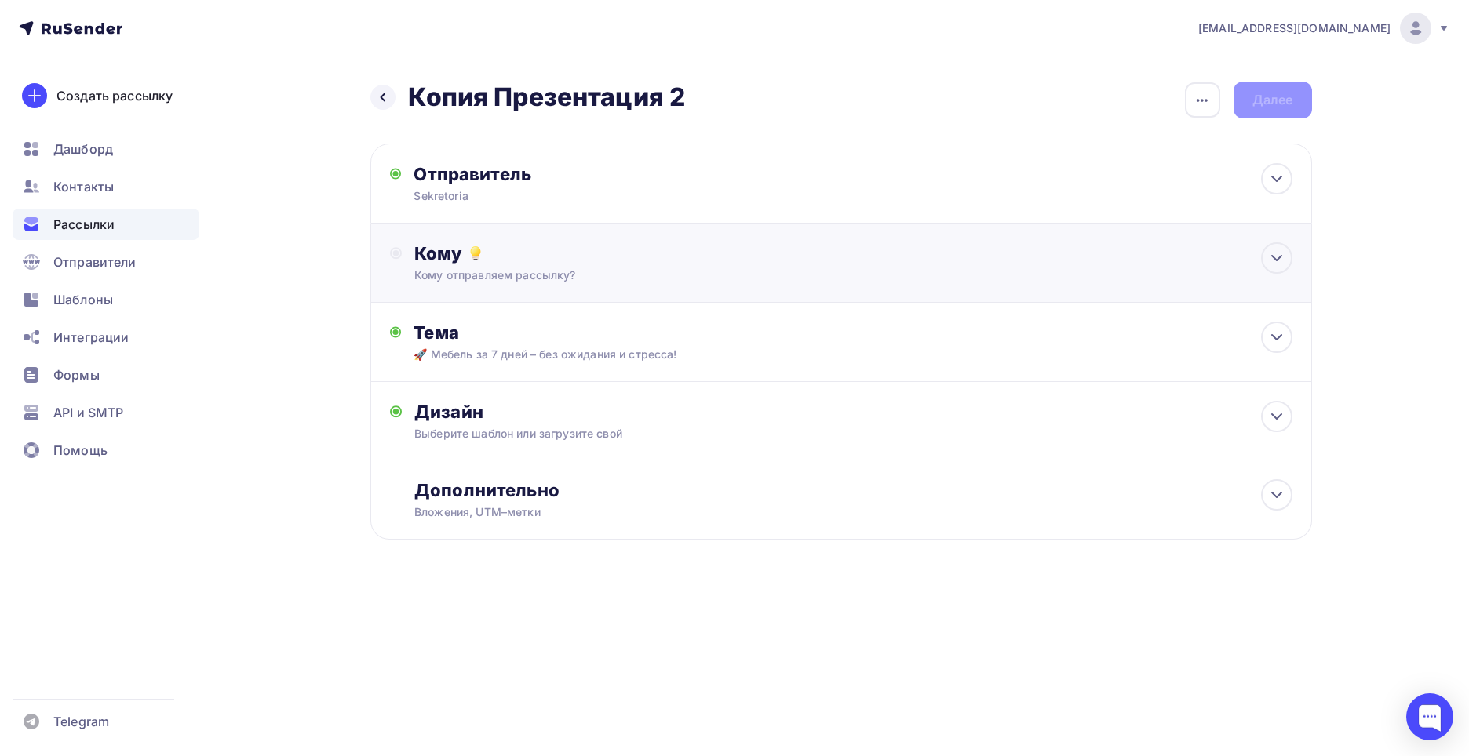
click at [586, 272] on div "Кому отправляем рассылку?" at bounding box center [809, 276] width 790 height 16
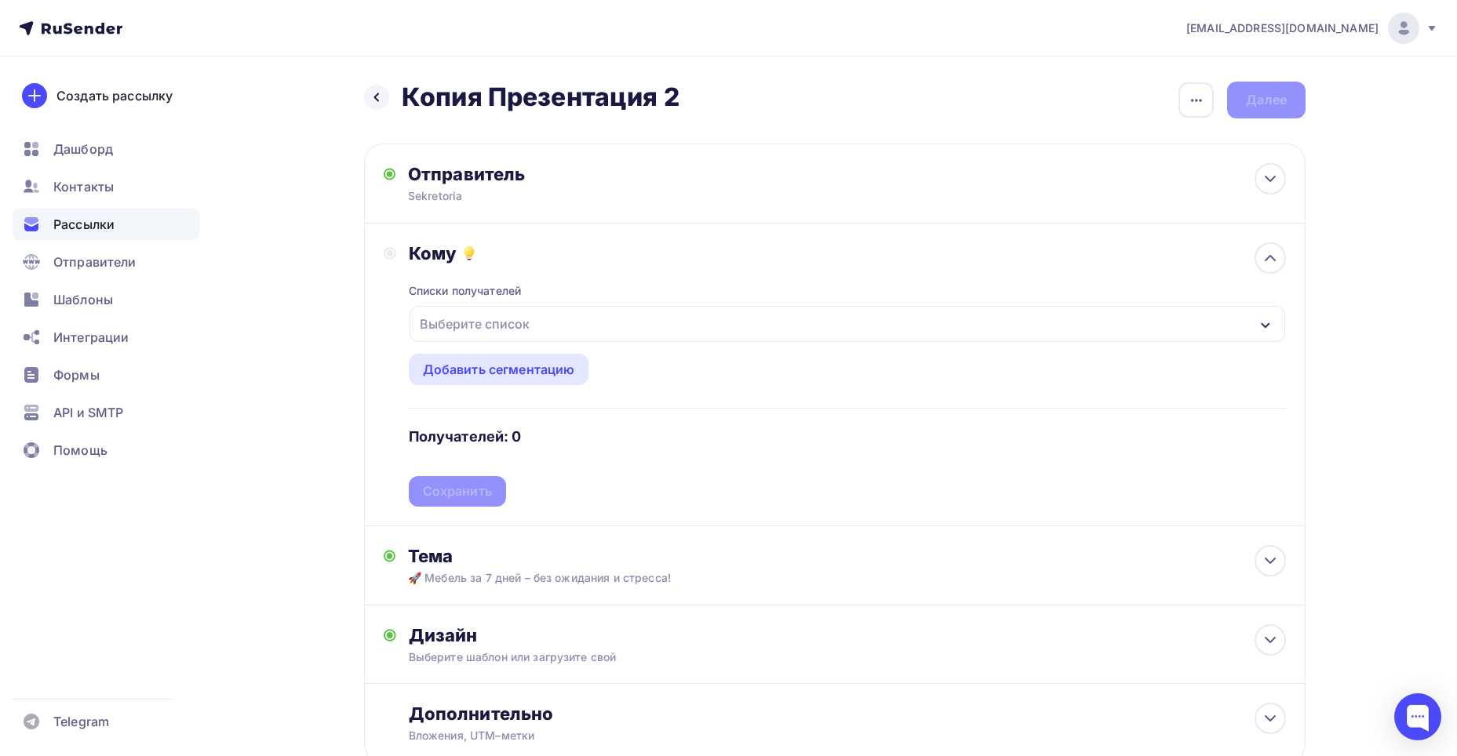
click at [570, 332] on div "Выберите список" at bounding box center [848, 324] width 876 height 36
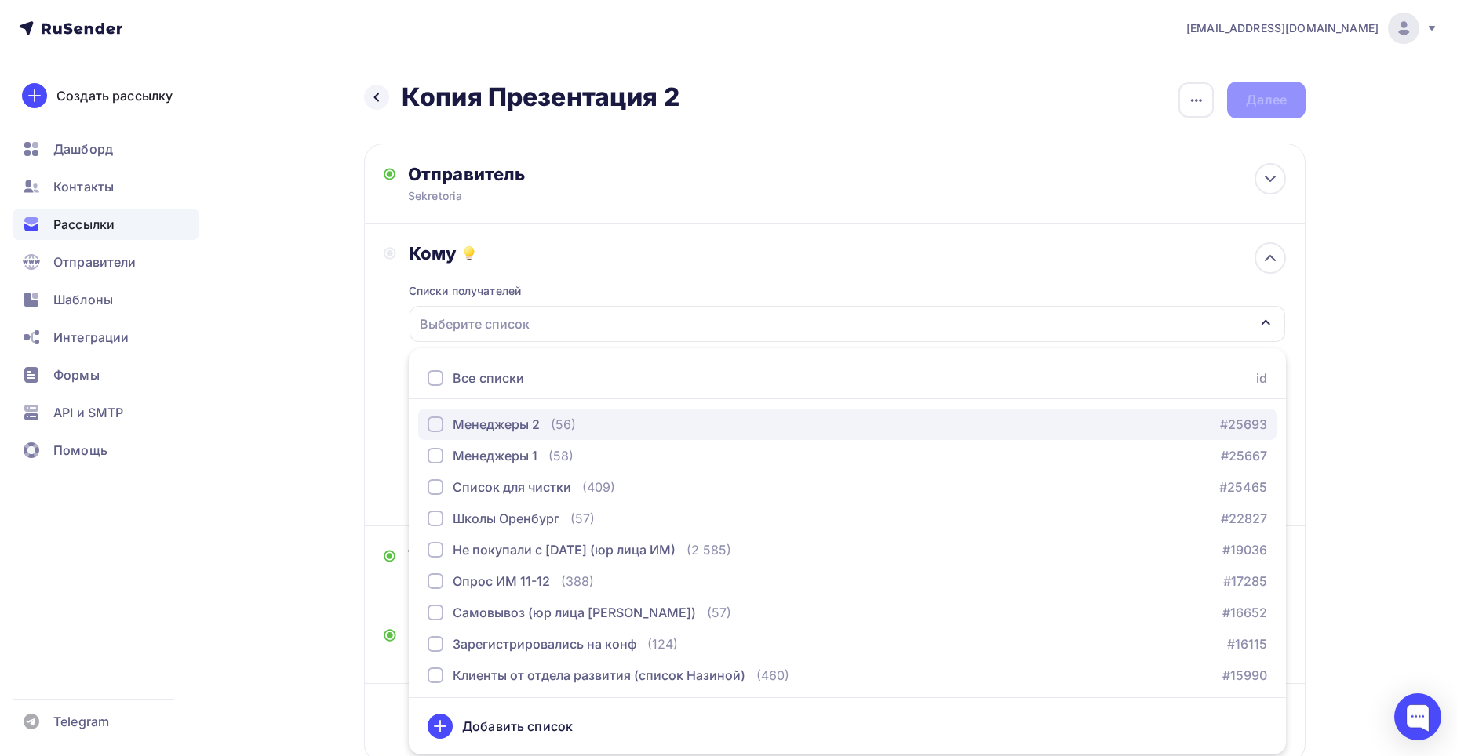
click at [439, 422] on div "button" at bounding box center [436, 425] width 16 height 16
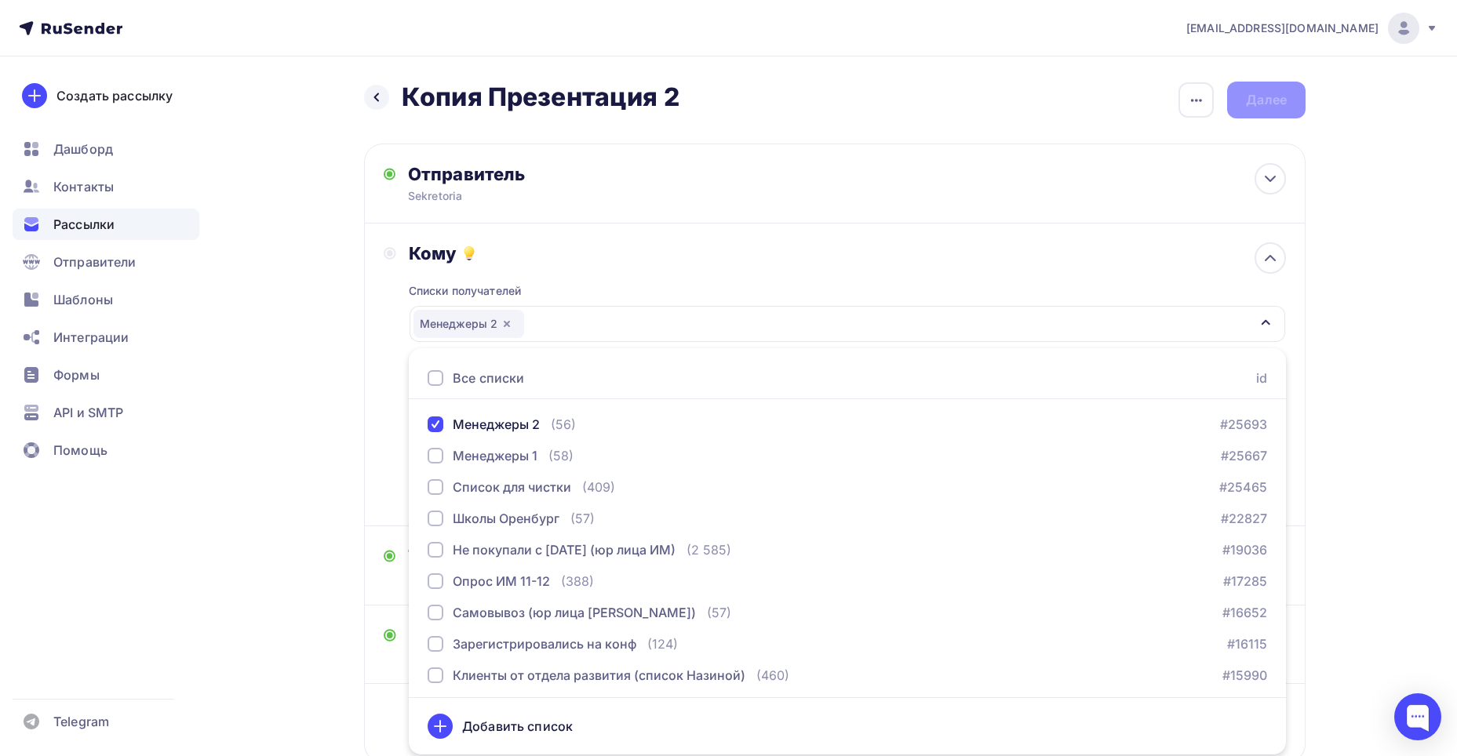
click at [369, 290] on div "Кому Списки получателей Менеджеры 2 Все списки id Менеджеры 2 (56) #25693 Менед…" at bounding box center [835, 375] width 942 height 303
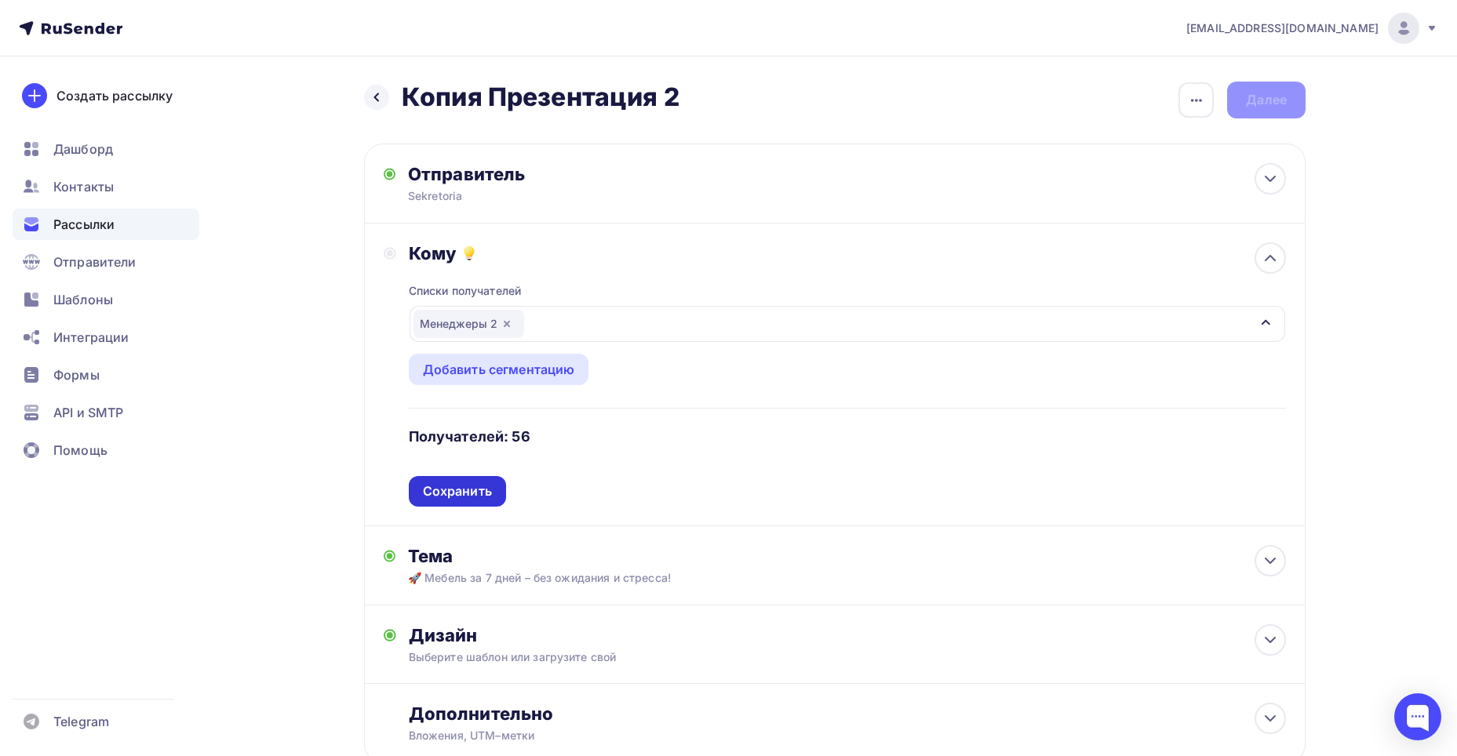
click at [479, 480] on div "Сохранить" at bounding box center [457, 491] width 97 height 31
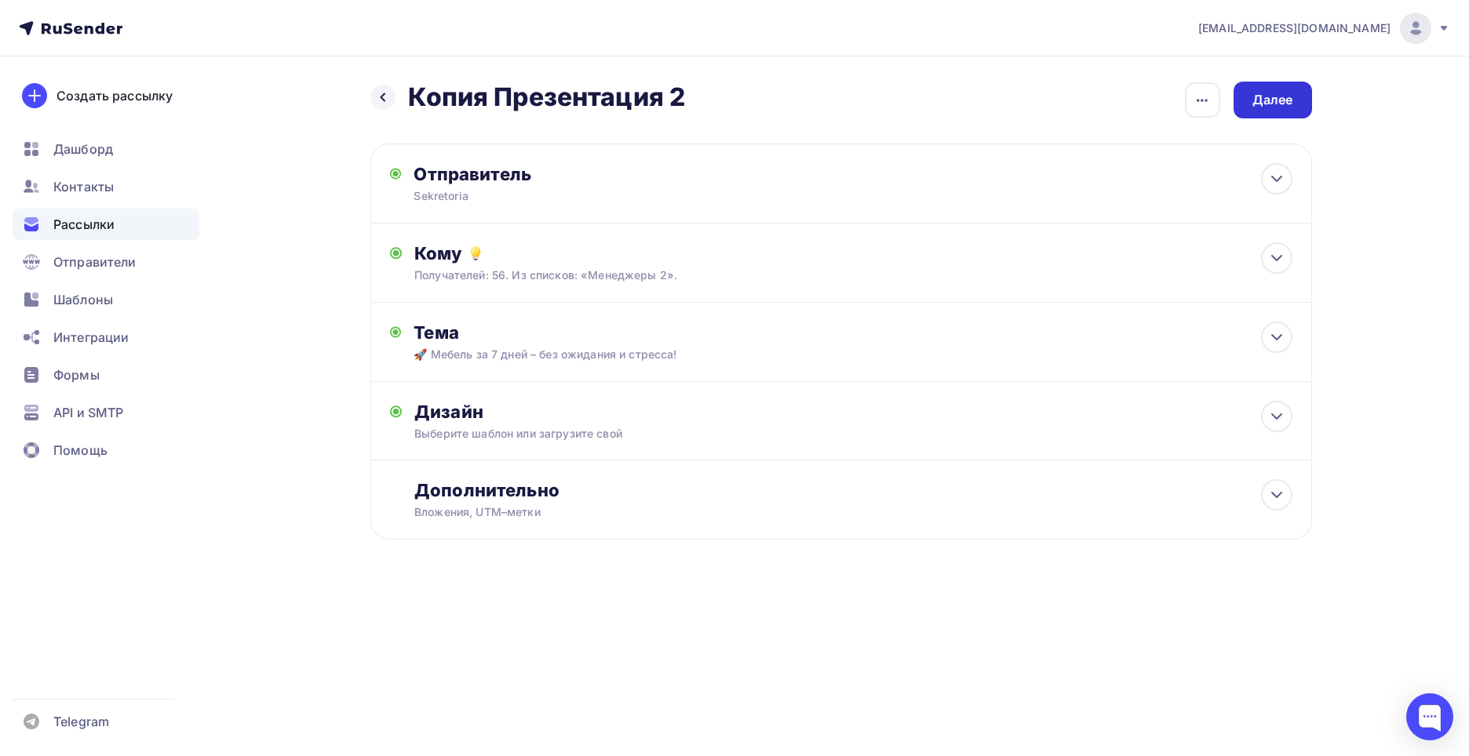
click at [1265, 97] on div "Далее" at bounding box center [1272, 100] width 41 height 18
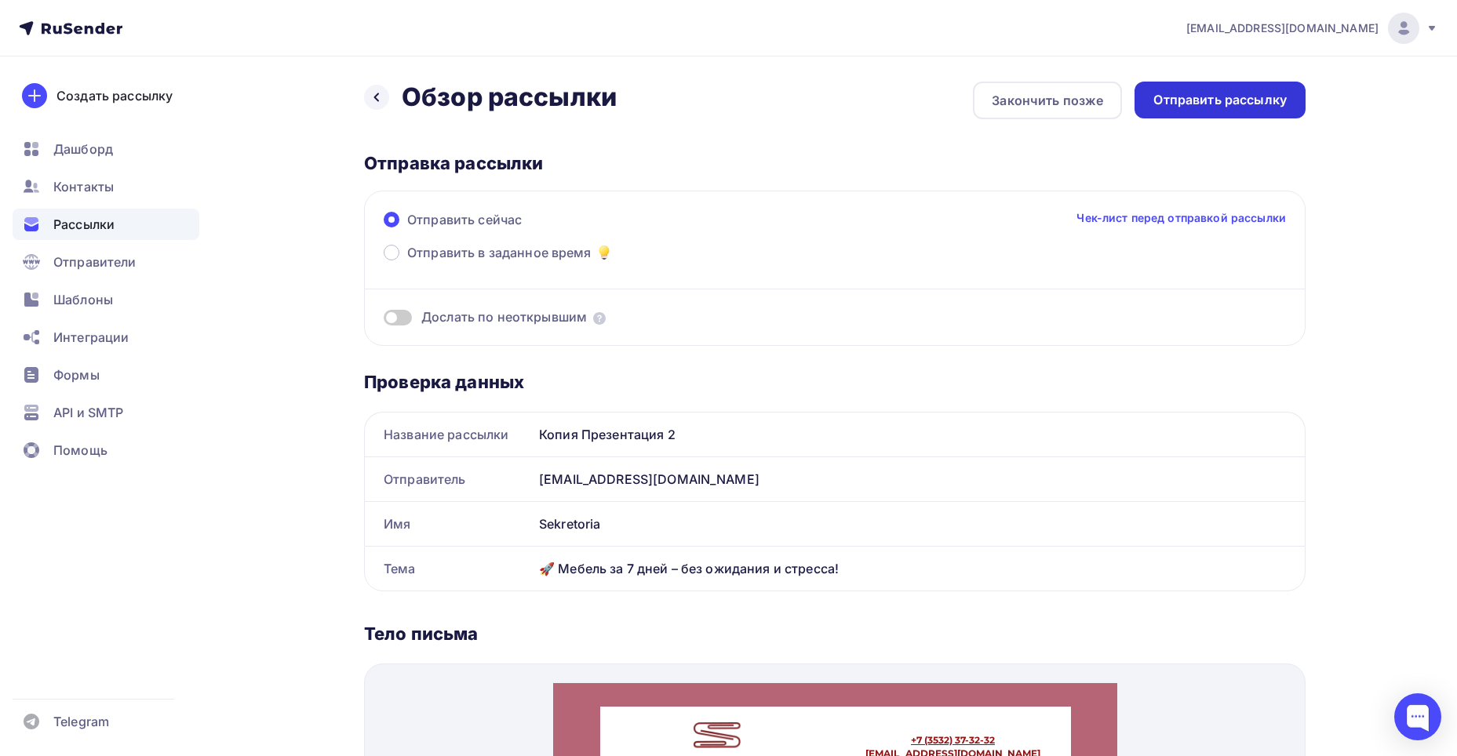
click at [1261, 103] on div "Отправить рассылку" at bounding box center [1220, 100] width 133 height 18
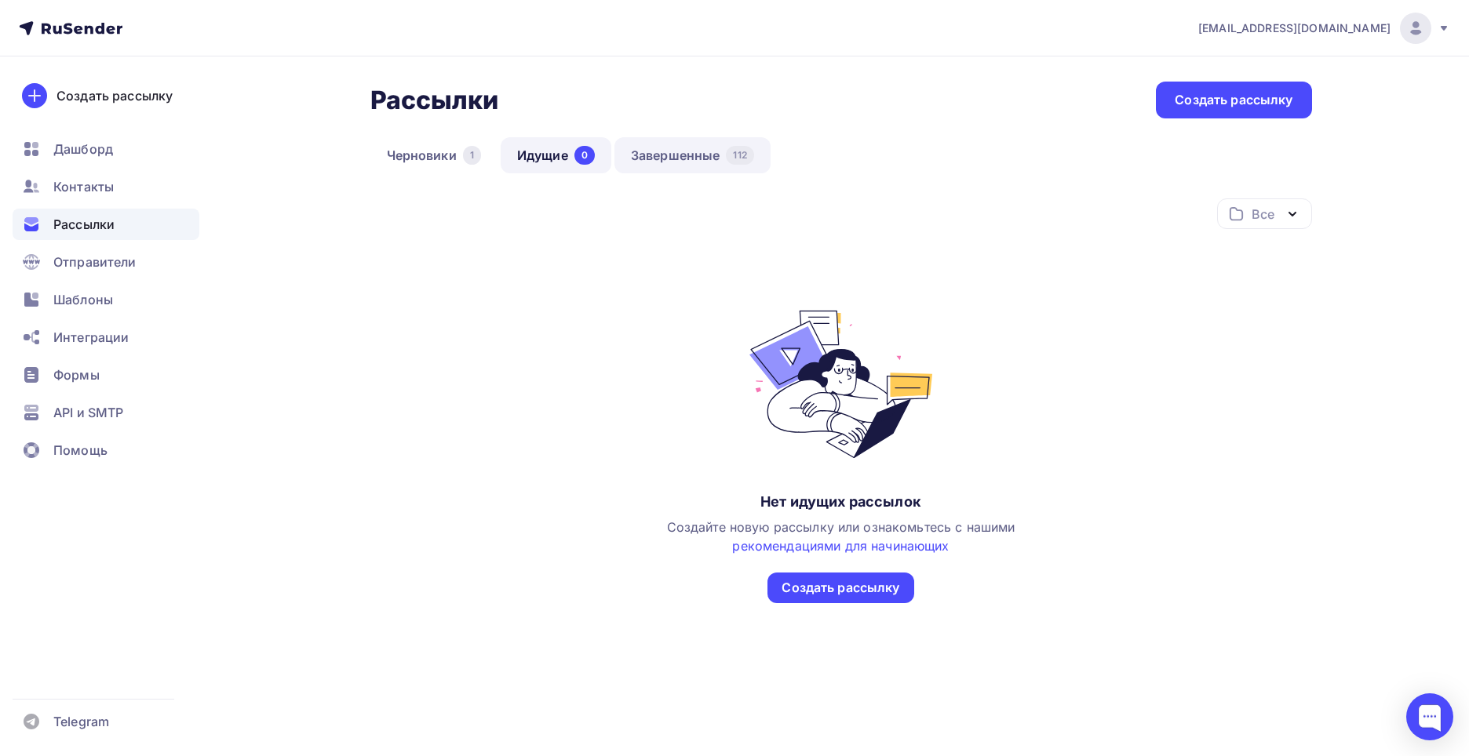
click at [723, 158] on link "Завершенные 112" at bounding box center [692, 155] width 156 height 36
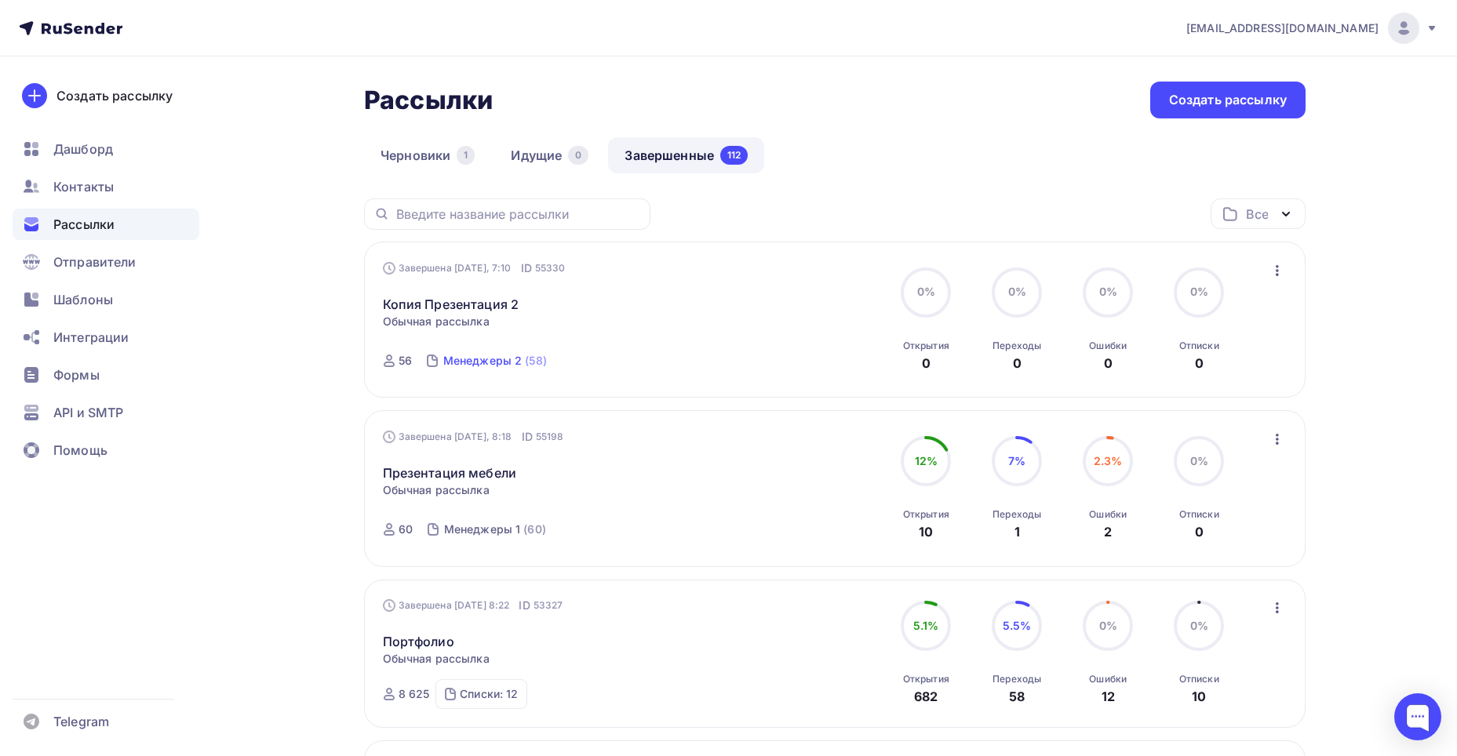
click at [525, 361] on div "(58)" at bounding box center [536, 361] width 22 height 16
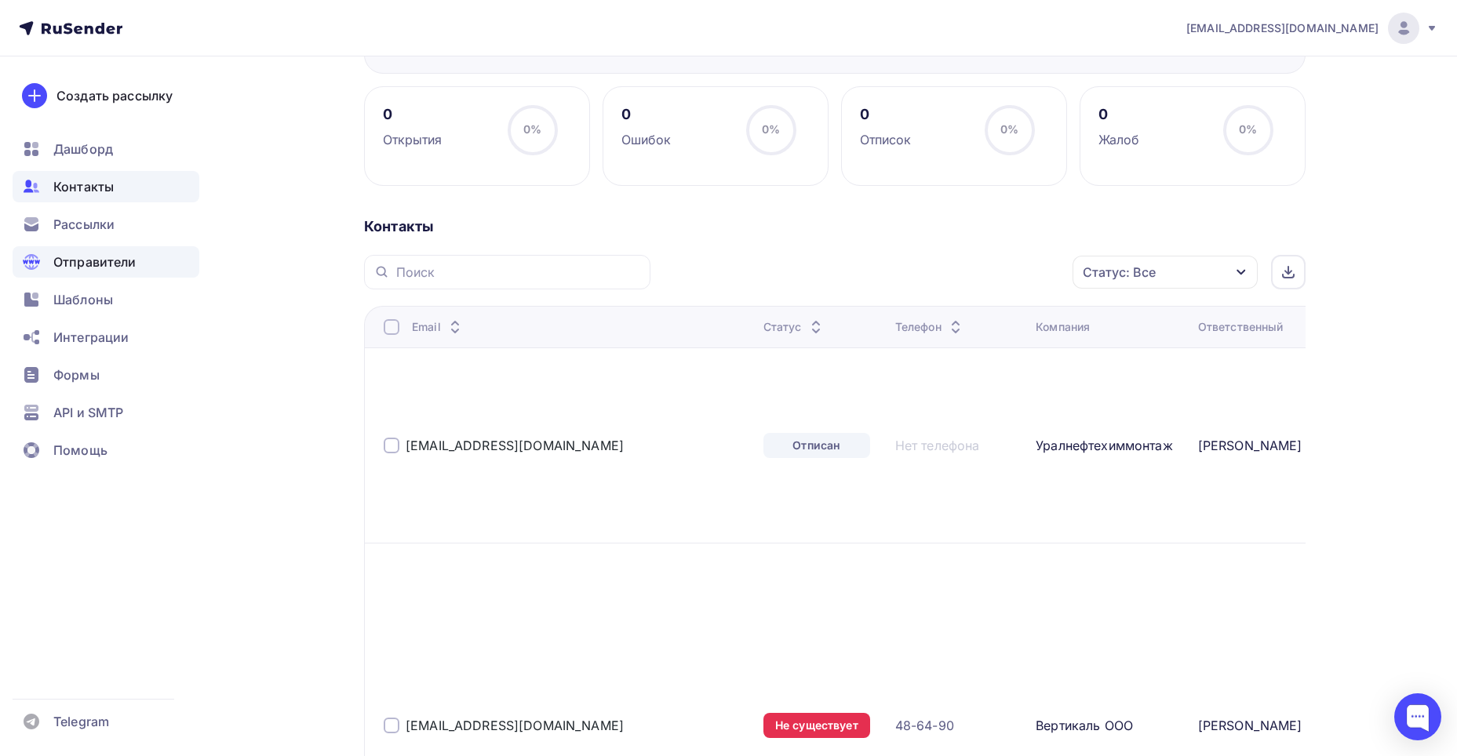
scroll to position [157, 0]
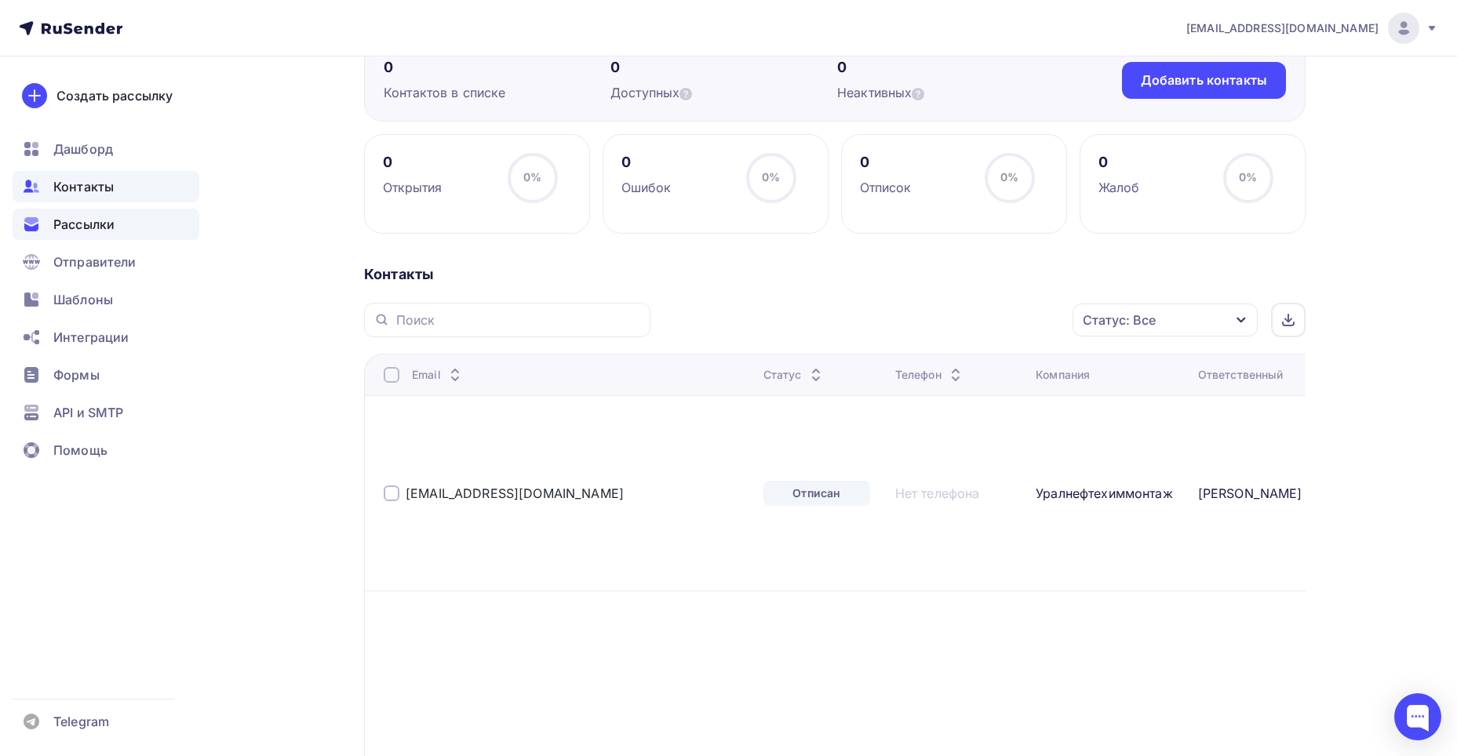
click at [144, 228] on div "Рассылки" at bounding box center [106, 224] width 187 height 31
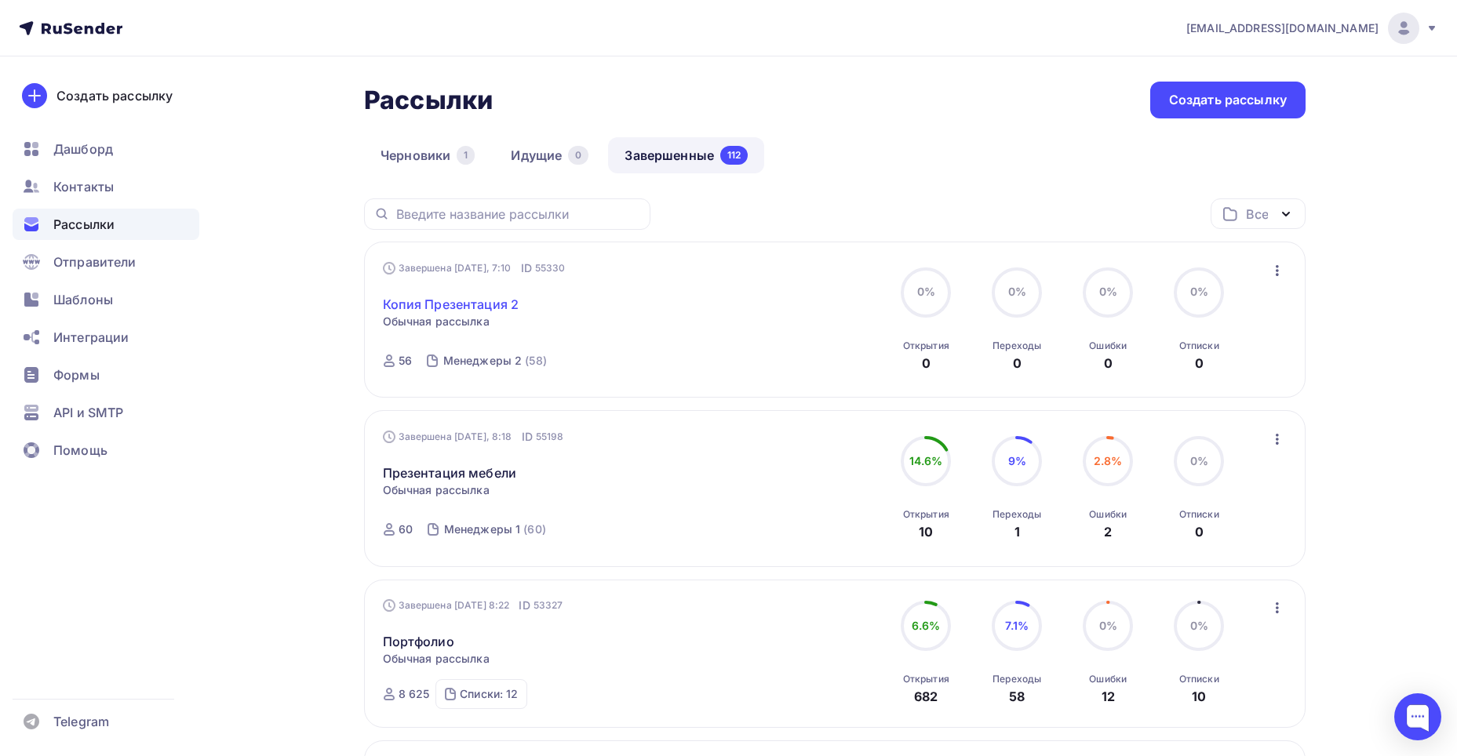
click at [449, 300] on link "Копия Презентация 2" at bounding box center [451, 304] width 137 height 19
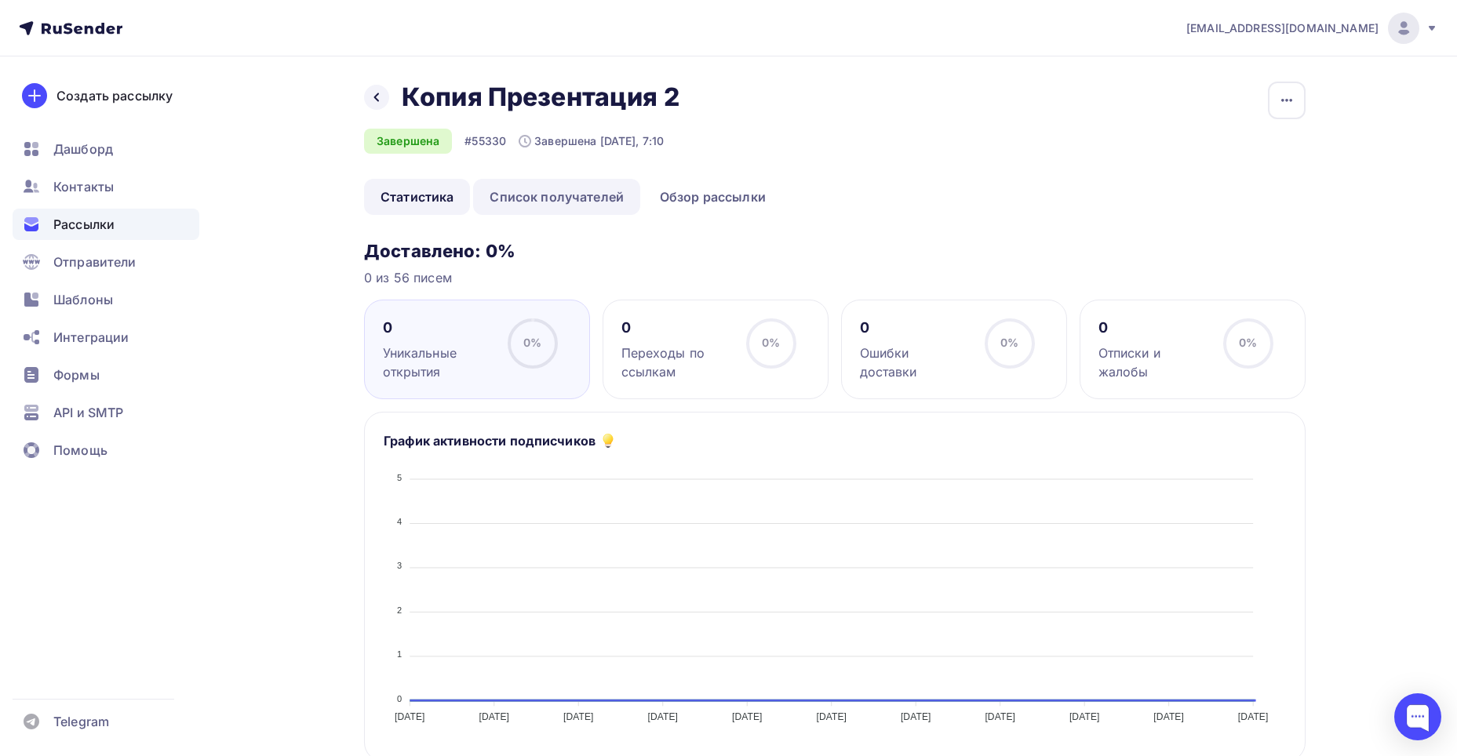
click at [611, 194] on link "Список получателей" at bounding box center [556, 197] width 167 height 36
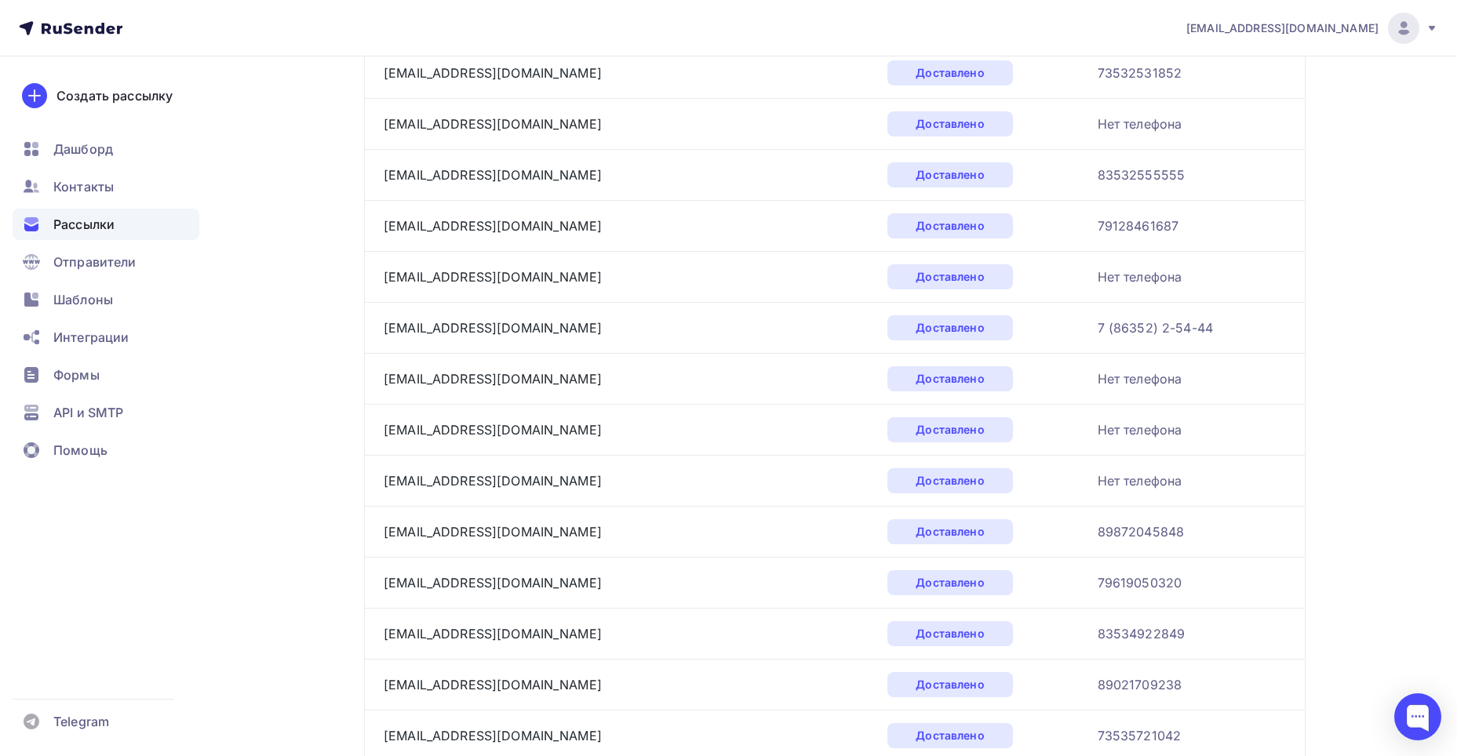
scroll to position [2249, 0]
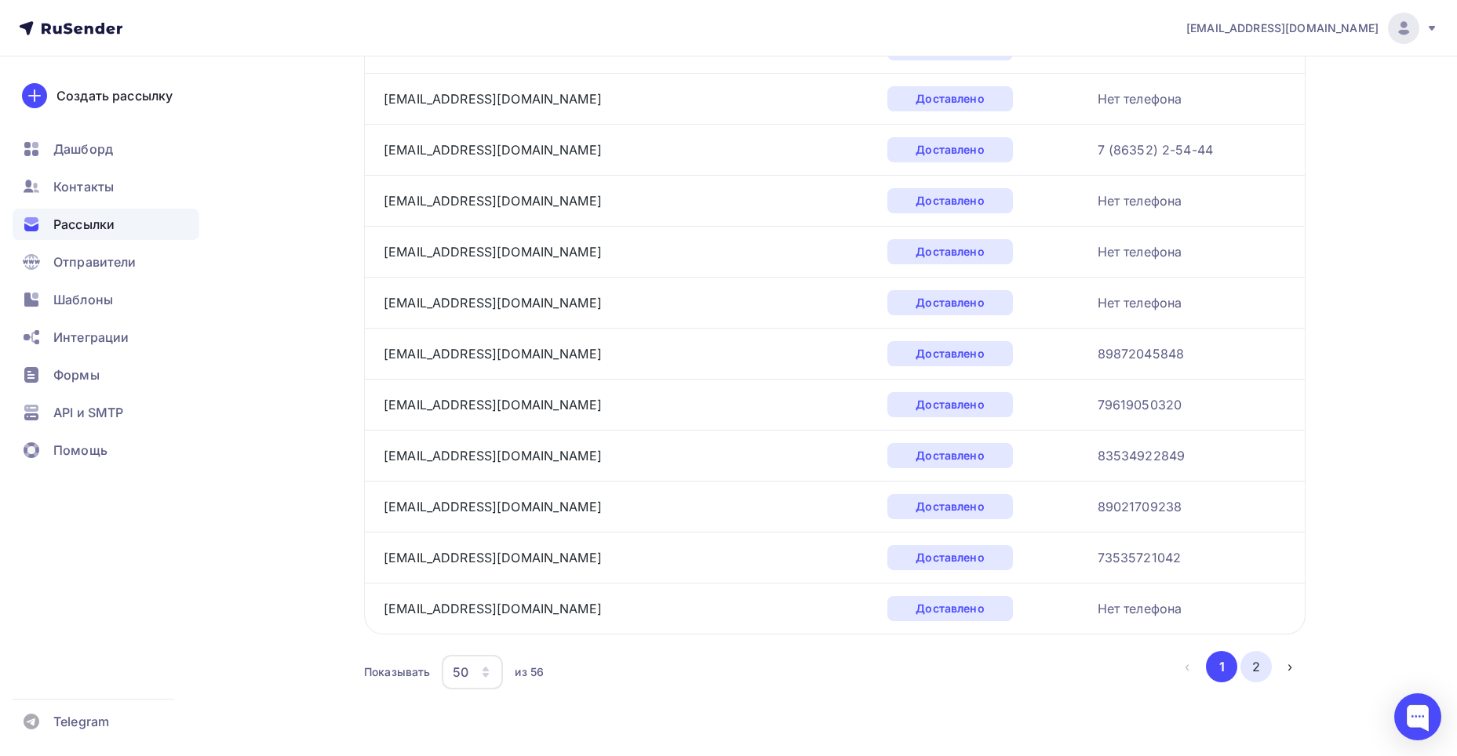
click at [1252, 678] on button "2" at bounding box center [1256, 666] width 31 height 31
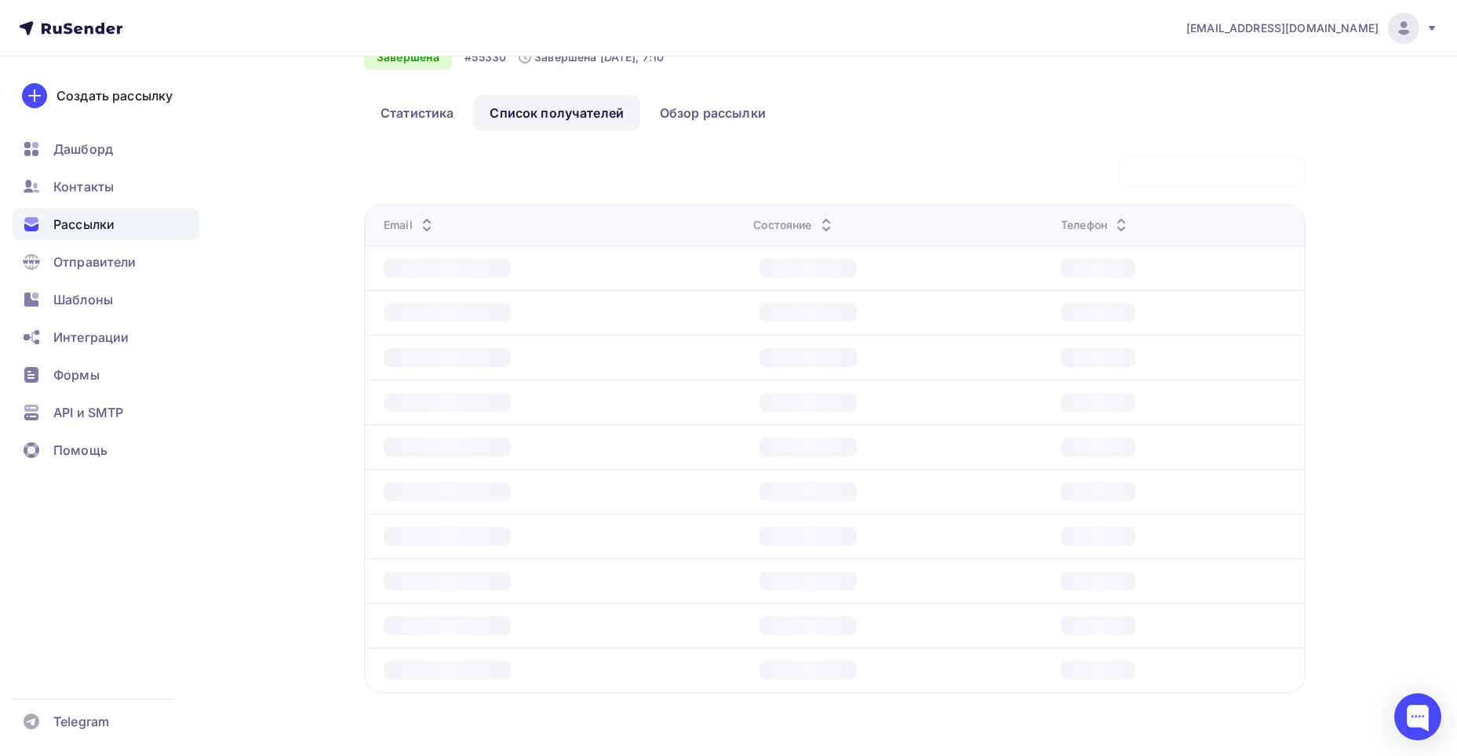
scroll to position [5, 0]
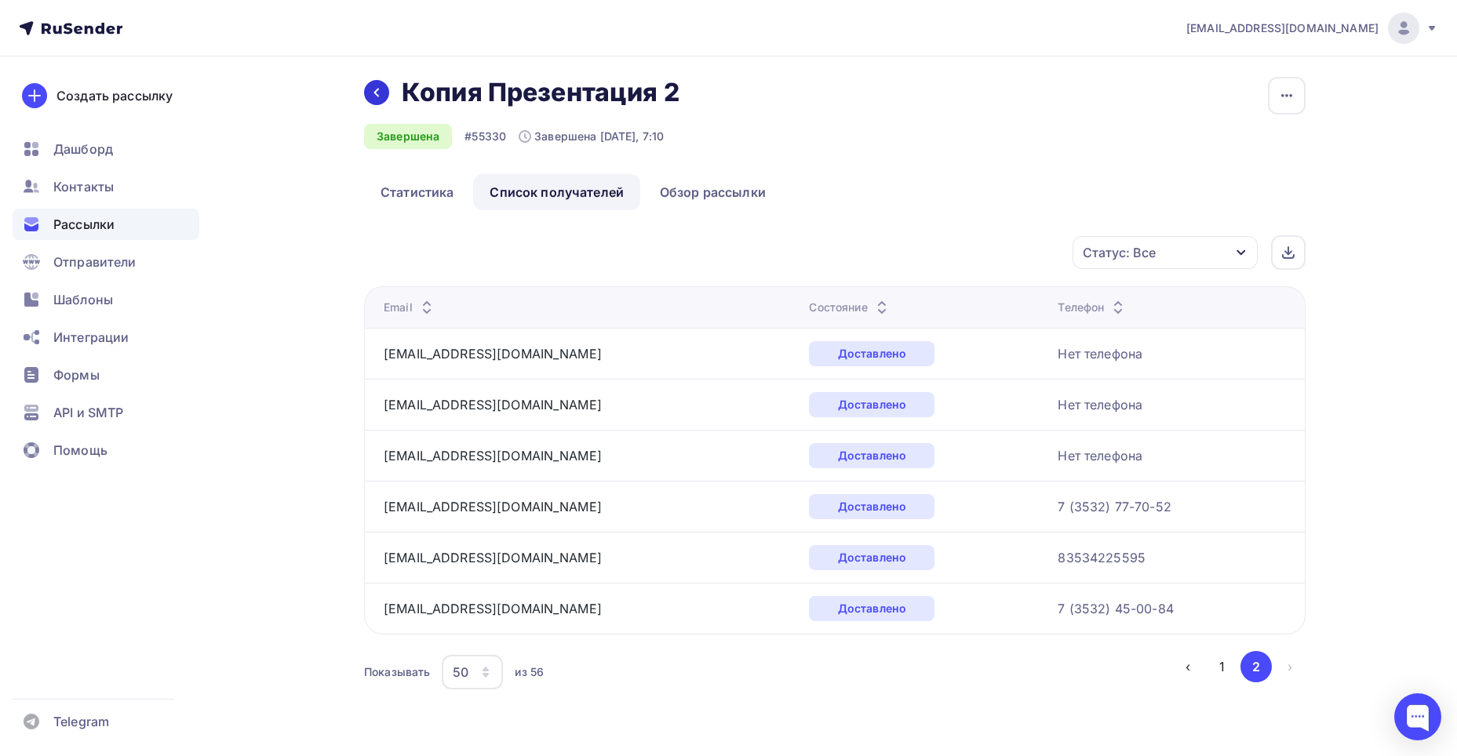
click at [367, 97] on div at bounding box center [376, 92] width 25 height 25
